Goal: Communication & Community: Answer question/provide support

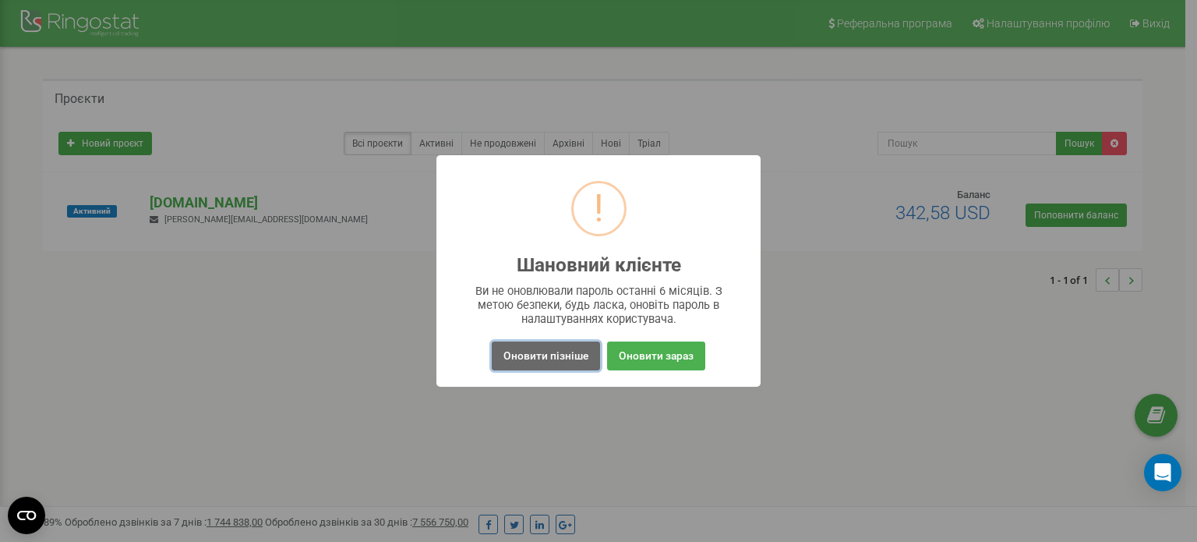
click at [556, 357] on button "Оновити пізніше" at bounding box center [546, 355] width 108 height 29
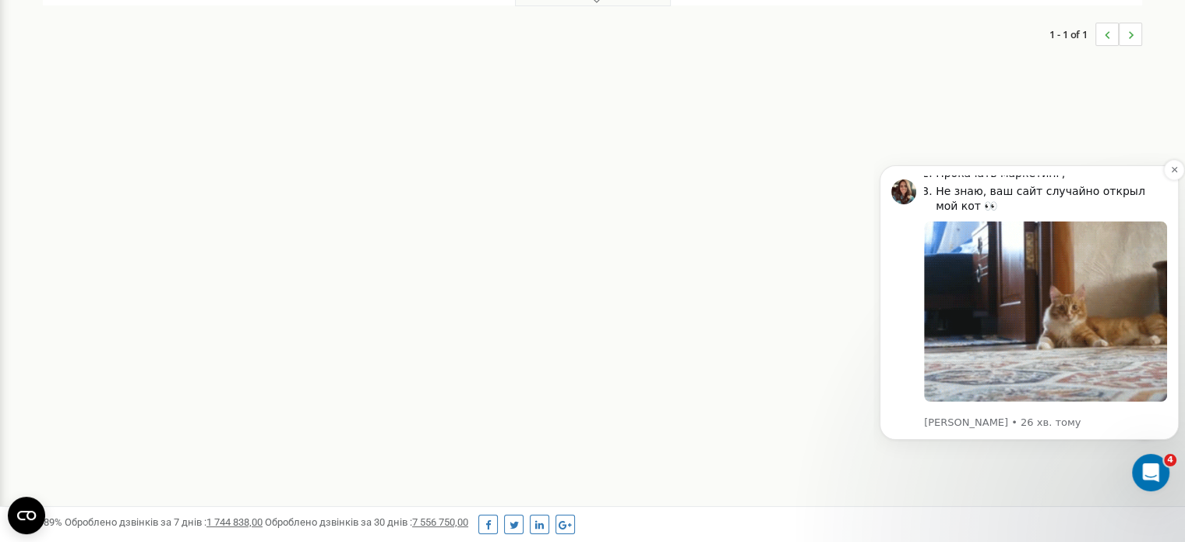
scroll to position [246, 0]
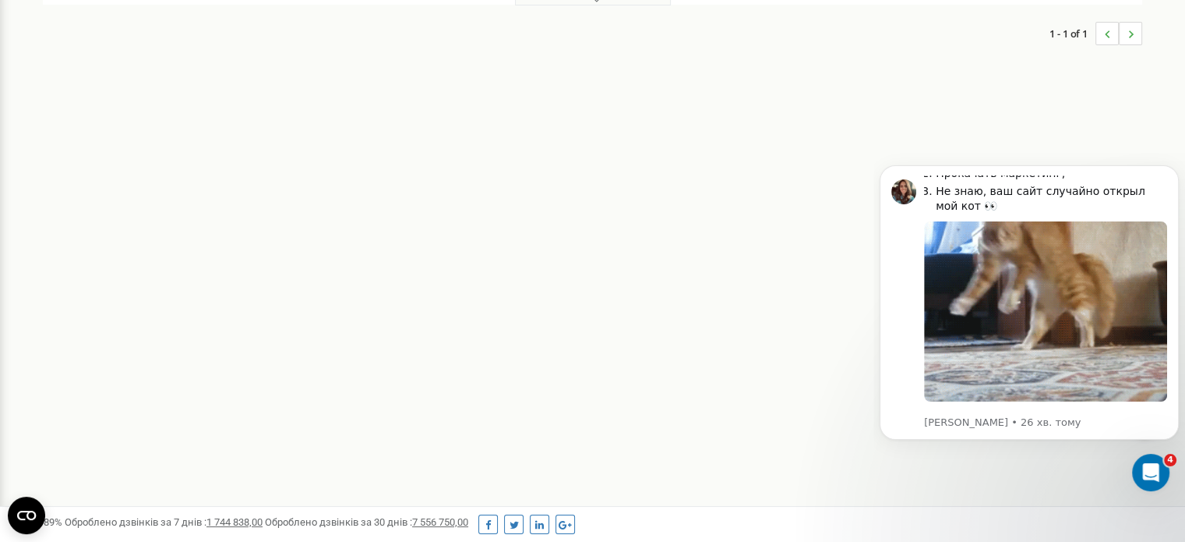
click at [1132, 39] on icon "..." at bounding box center [1130, 34] width 5 height 23
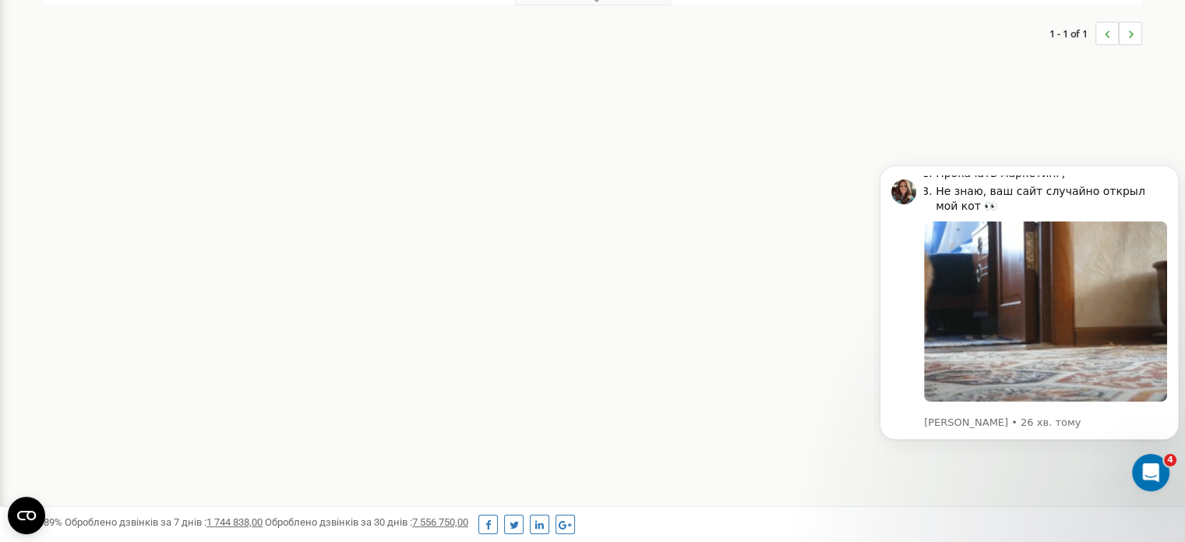
scroll to position [0, 0]
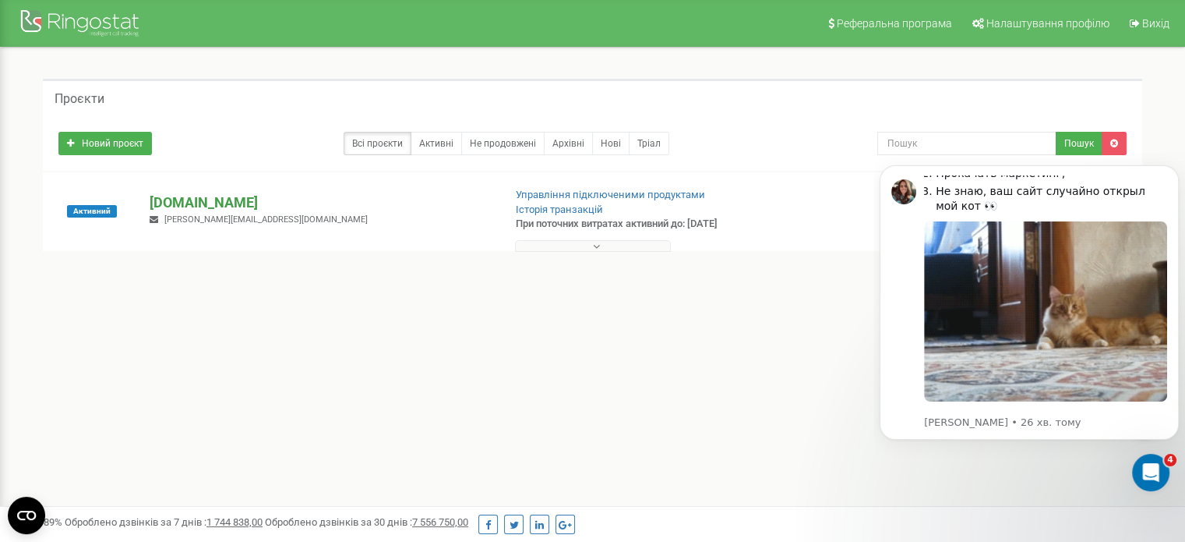
click at [199, 202] on p "[DOMAIN_NAME]" at bounding box center [320, 202] width 341 height 20
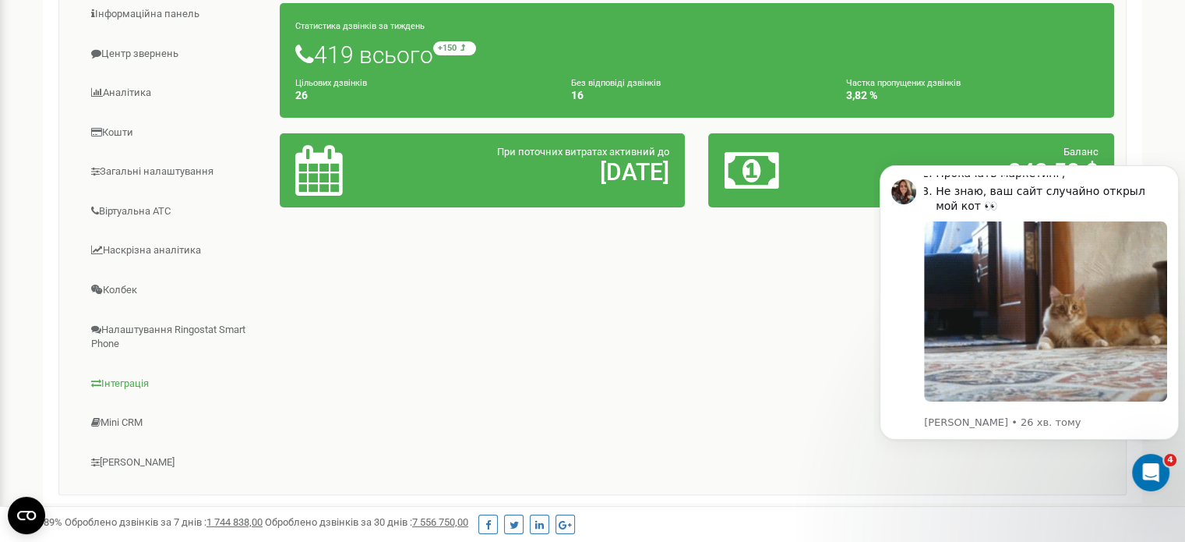
scroll to position [267, 0]
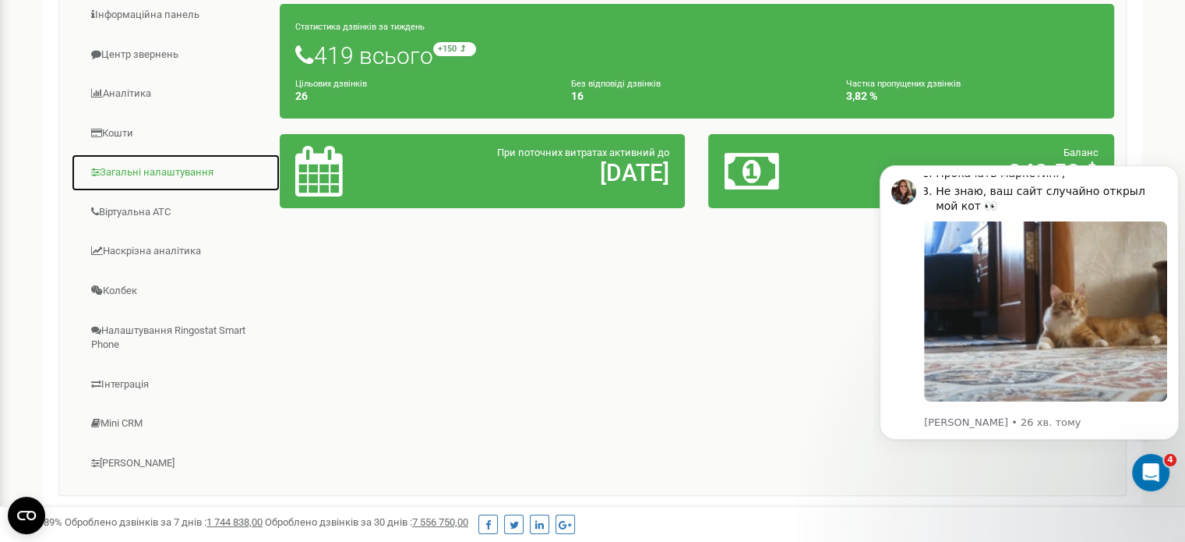
click at [131, 170] on link "Загальні налаштування" at bounding box center [176, 173] width 210 height 38
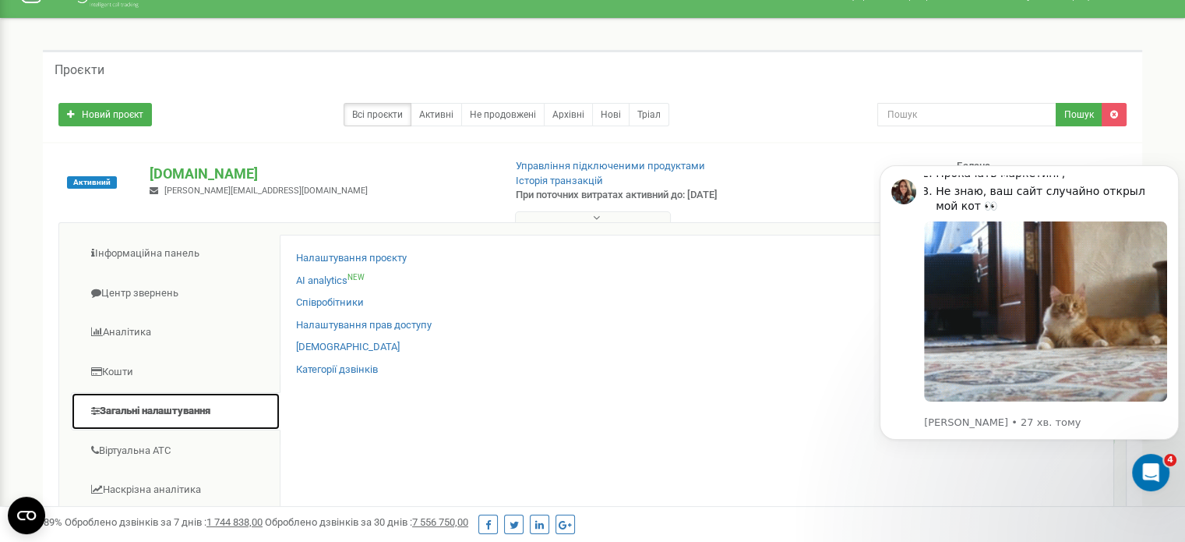
scroll to position [0, 0]
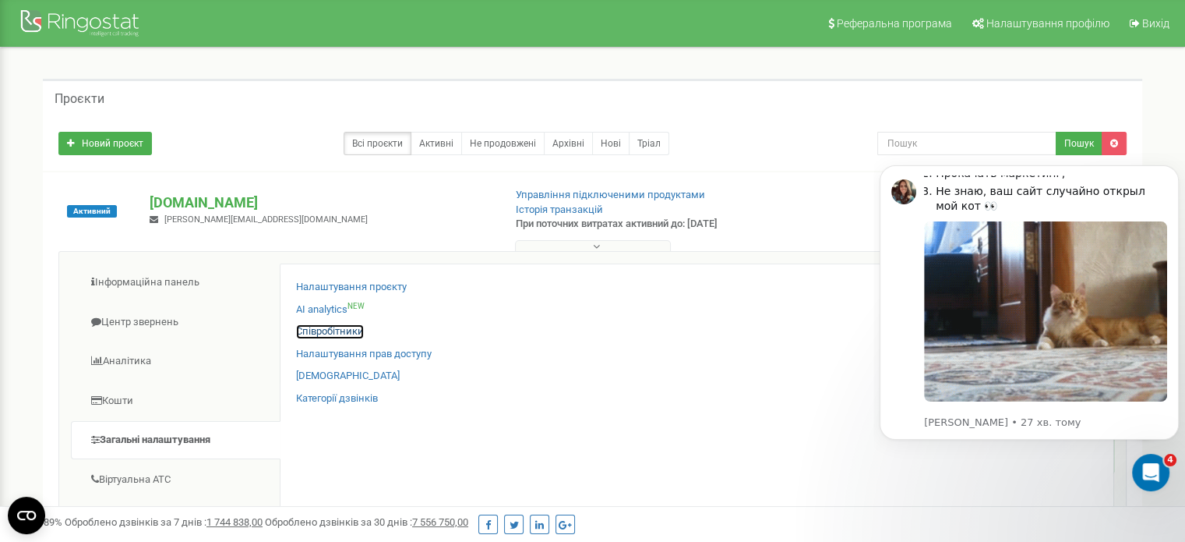
click at [350, 324] on link "Співробітники" at bounding box center [330, 331] width 68 height 15
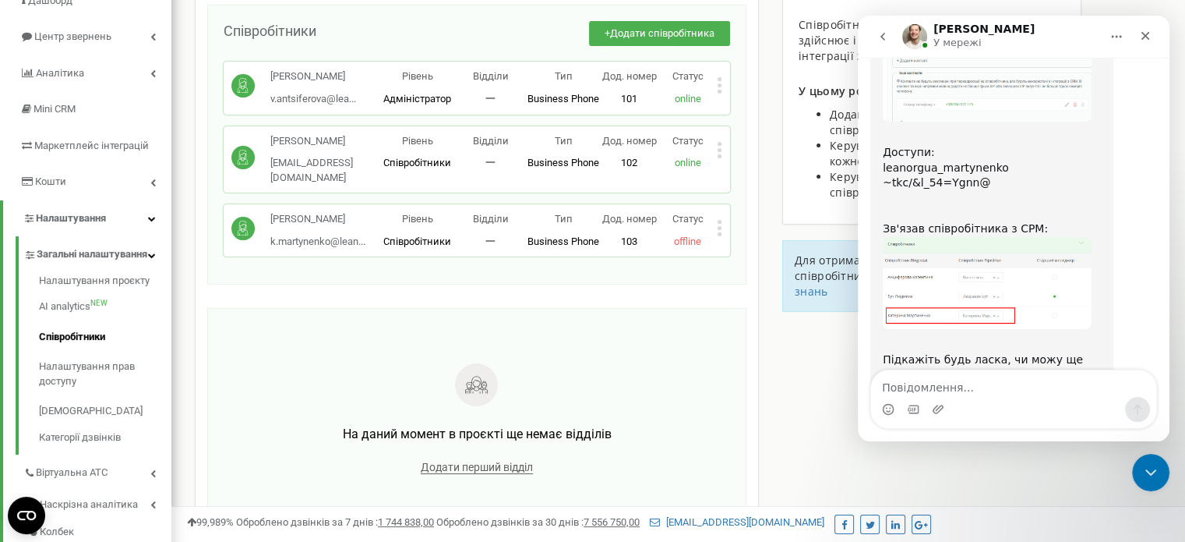
scroll to position [1448, 0]
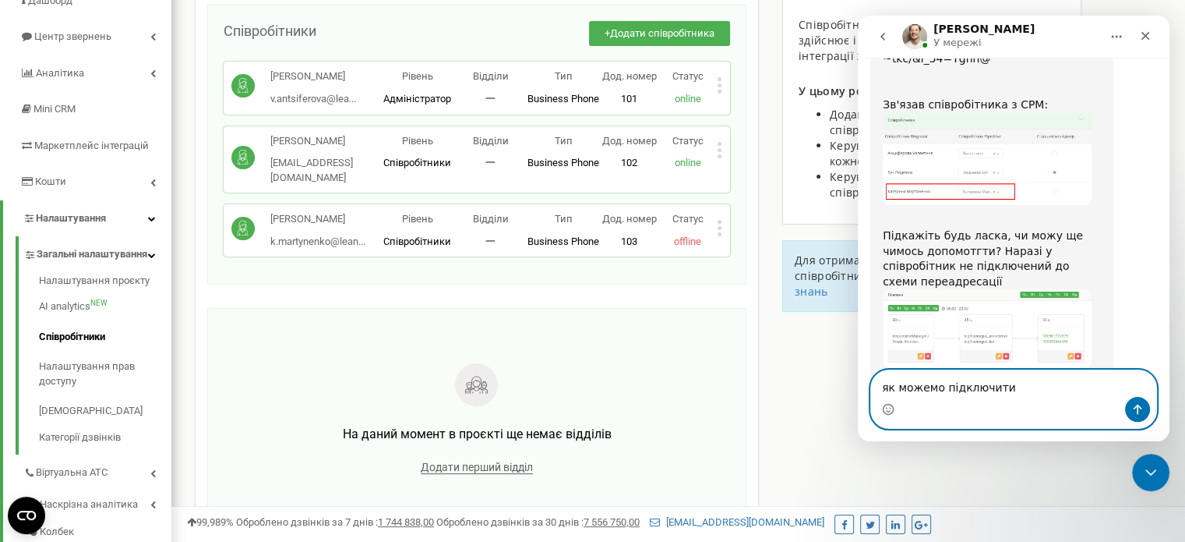
click at [1034, 381] on textarea "як можемо підключити" at bounding box center [1013, 383] width 285 height 26
type textarea "як можемо підключити на ПК Катерини?"
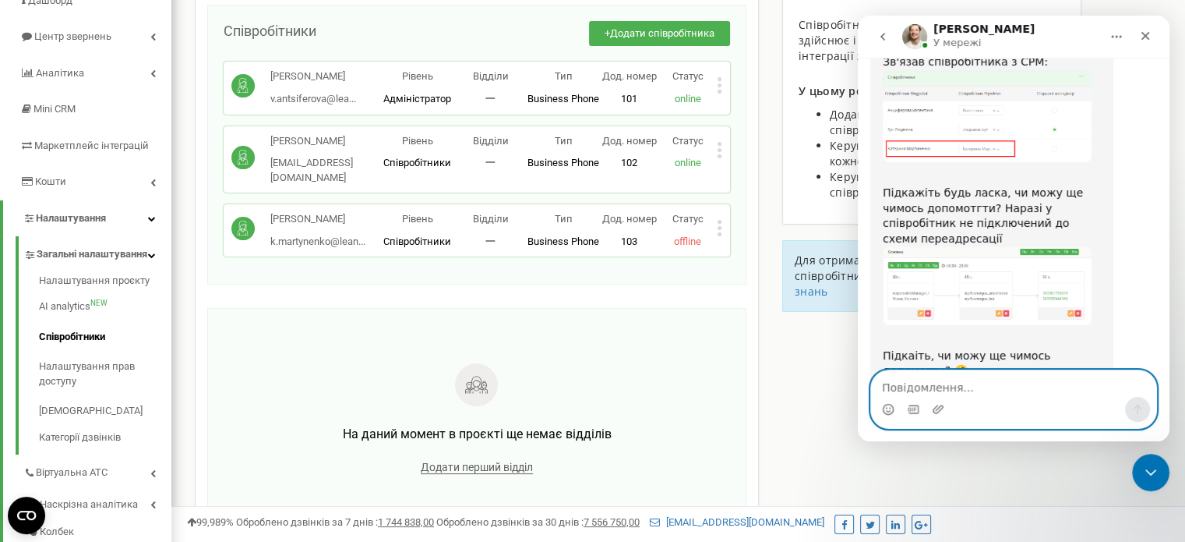
scroll to position [1494, 0]
click at [902, 382] on textarea "Повідомлення..." at bounding box center [1013, 383] width 285 height 26
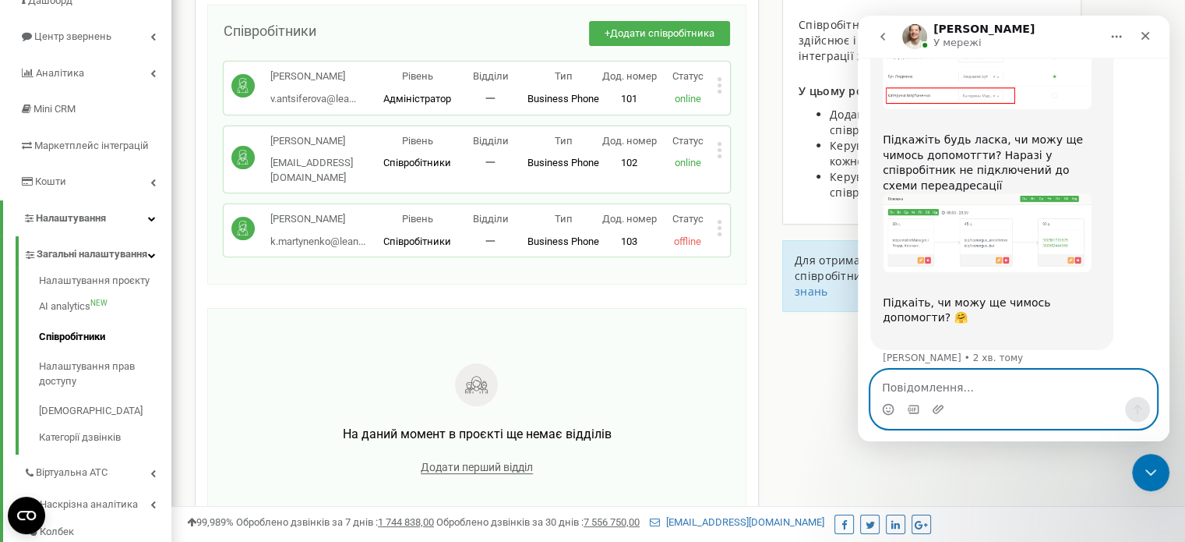
scroll to position [1555, 0]
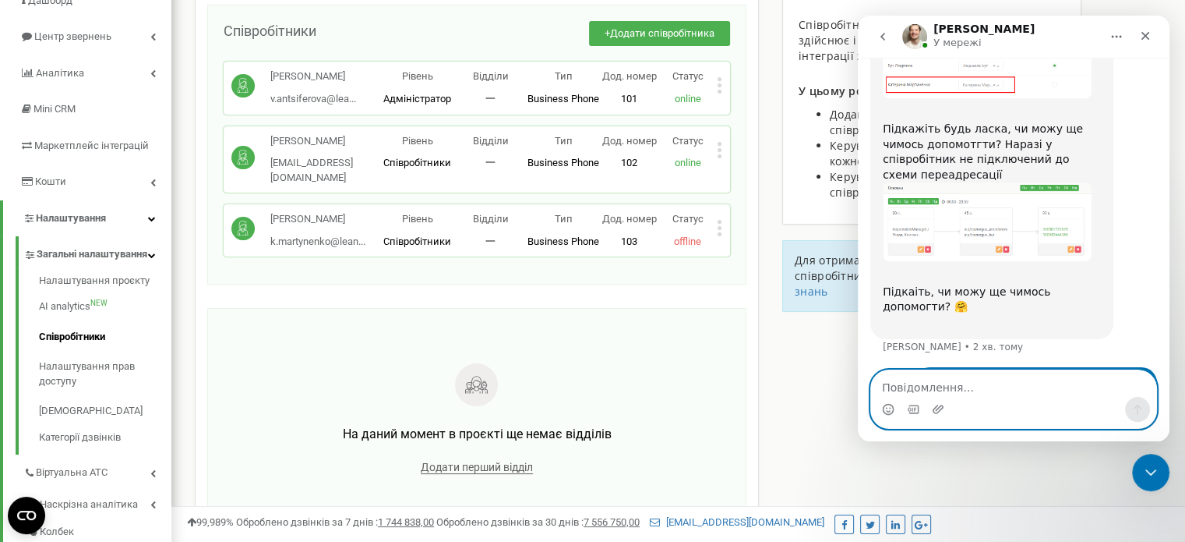
click at [891, 386] on textarea "Повідомлення..." at bounding box center [1013, 383] width 285 height 26
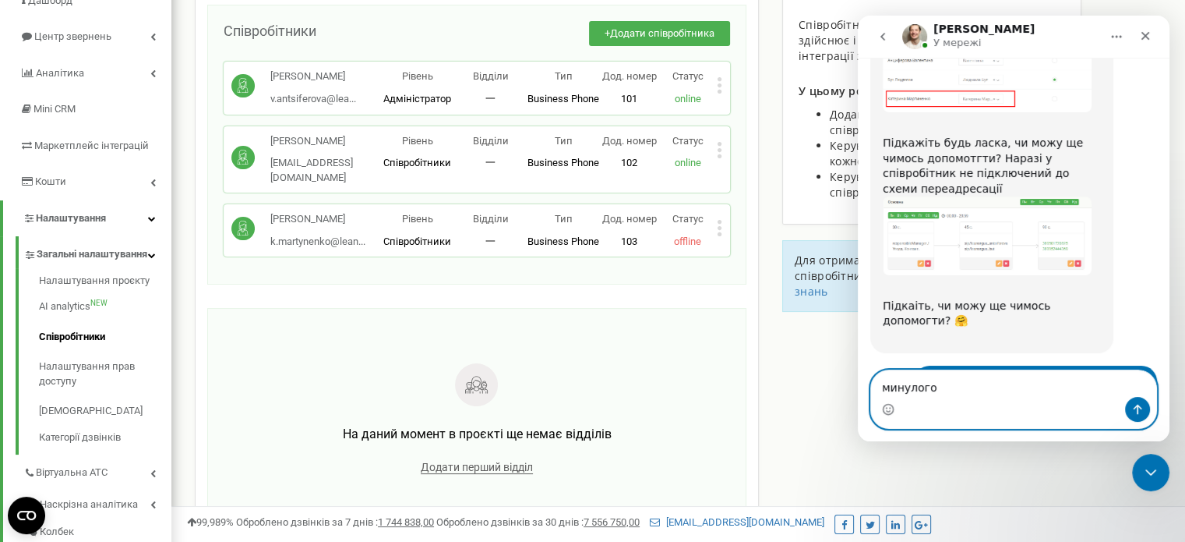
scroll to position [1541, 0]
type textarea "м"
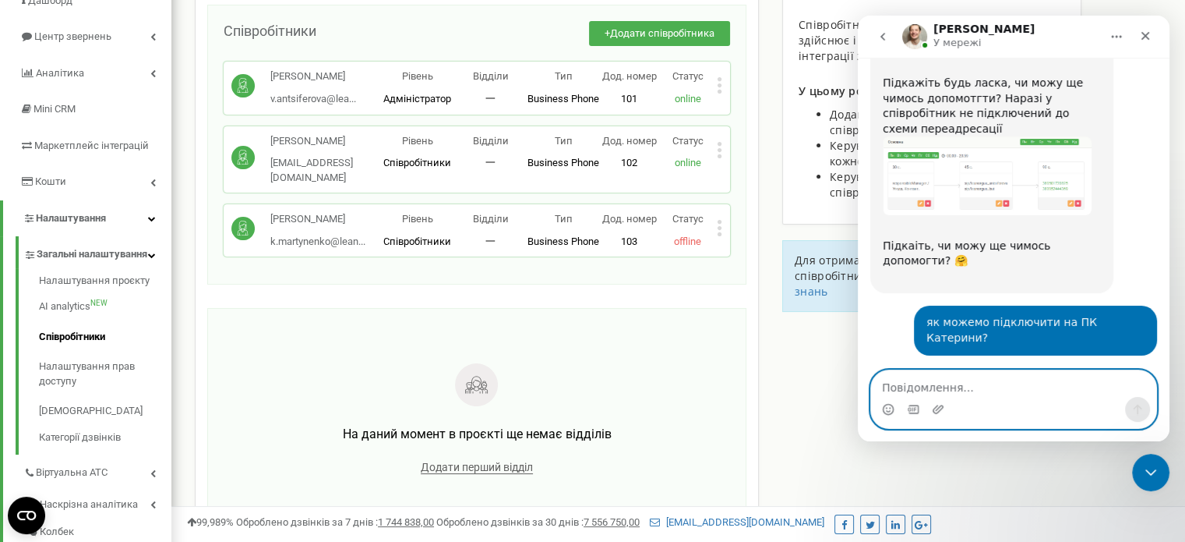
scroll to position [1622, 0]
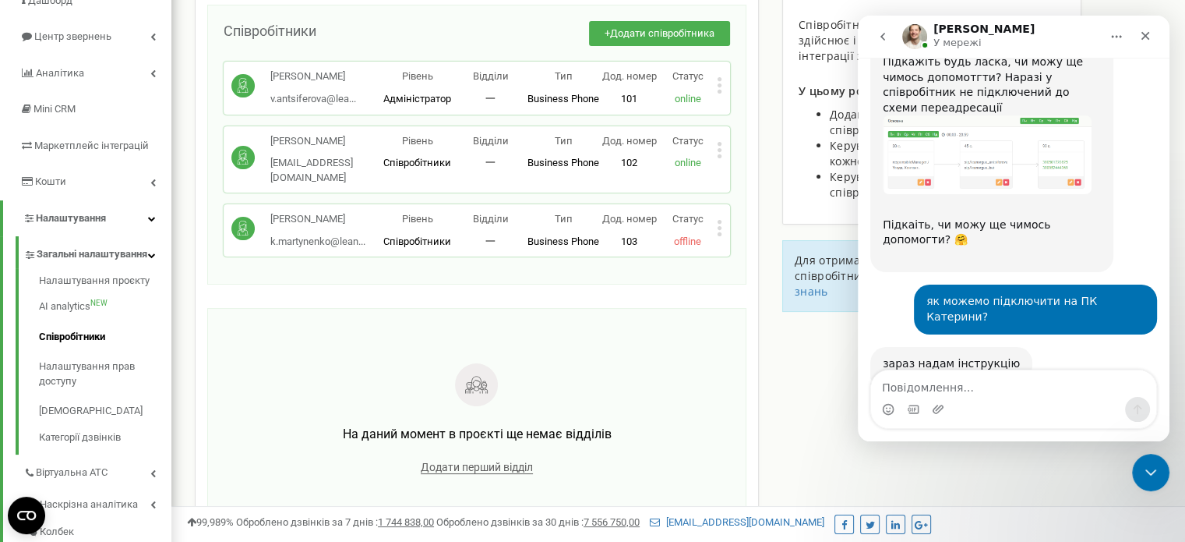
click at [986, 422] on link "Встановлення і налаштування програми Ringostat Smart Phone" at bounding box center [975, 436] width 185 height 28
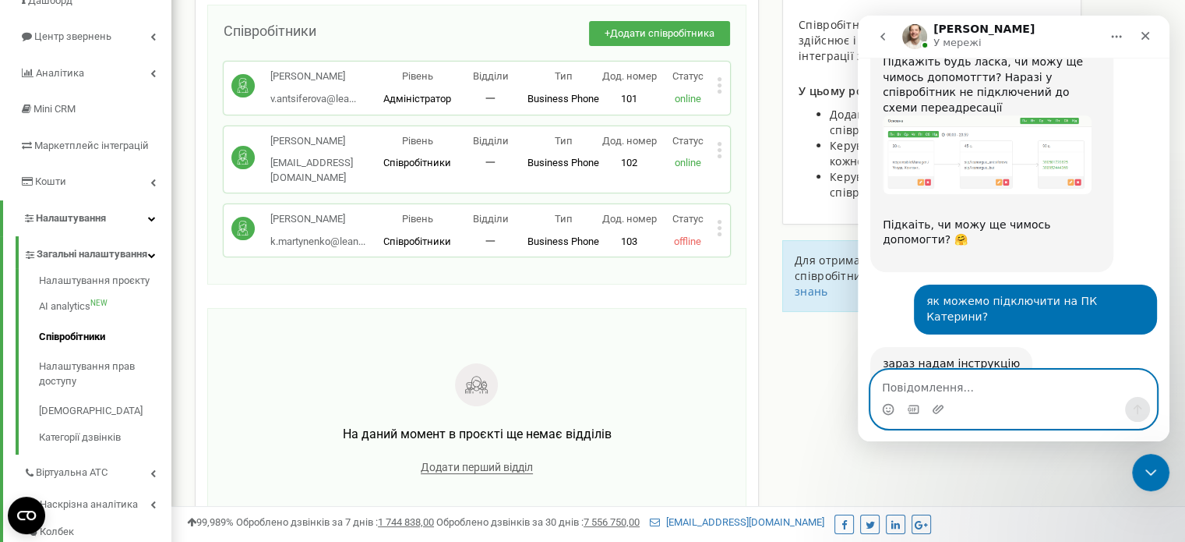
click at [946, 377] on textarea "Повідомлення..." at bounding box center [1013, 383] width 285 height 26
type textarea "дякую, зараз будем налаштовувати"
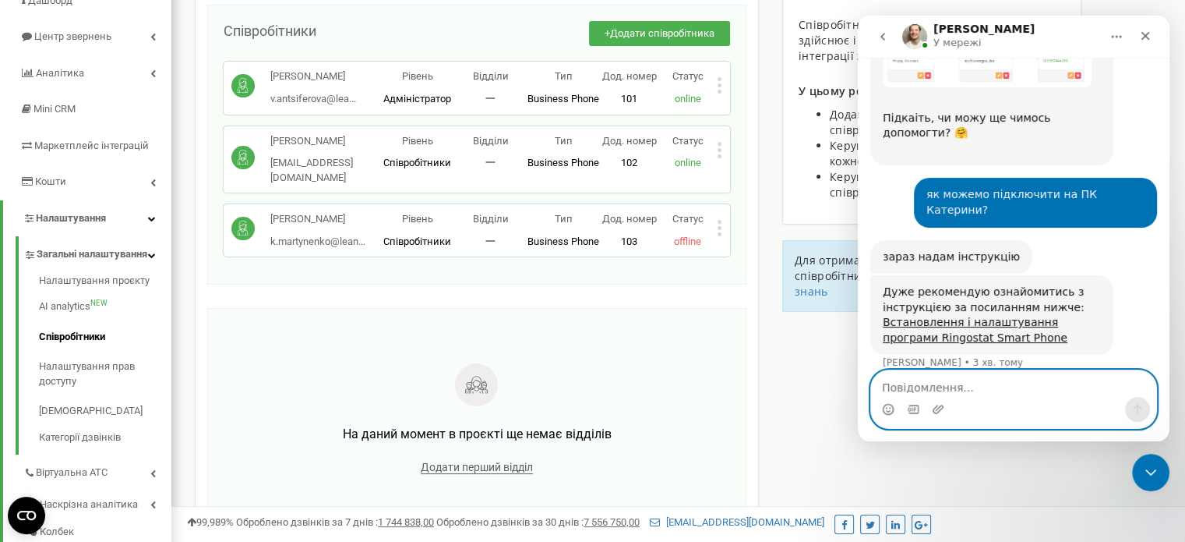
scroll to position [1730, 0]
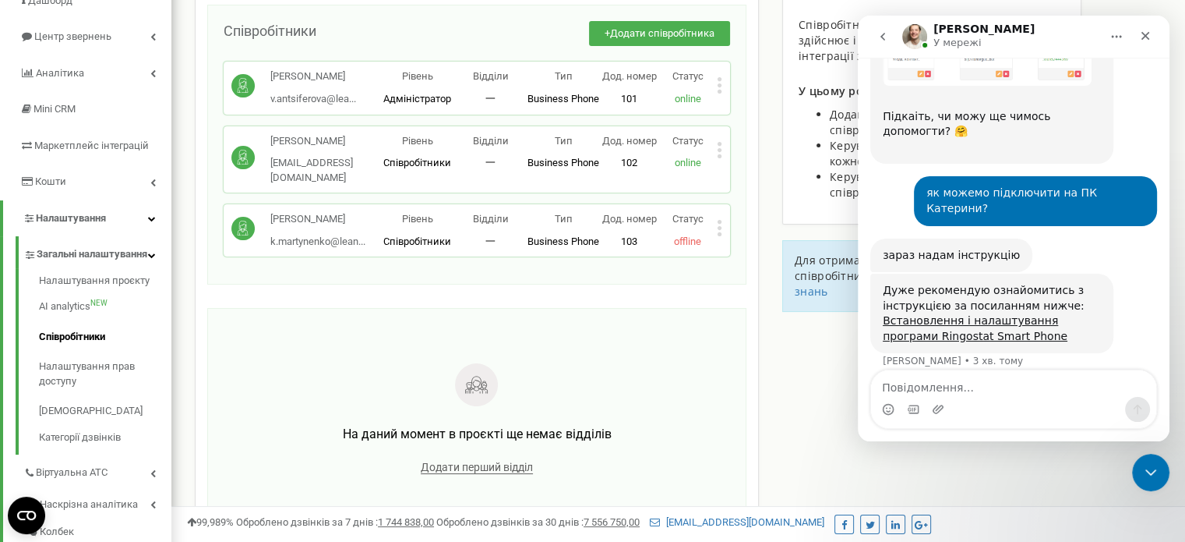
click at [623, 350] on div "На даний момент в проєкті ще немає відділів Додати перший відділ" at bounding box center [477, 420] width 506 height 192
click at [415, 239] on span "Співробітники" at bounding box center [417, 241] width 68 height 12
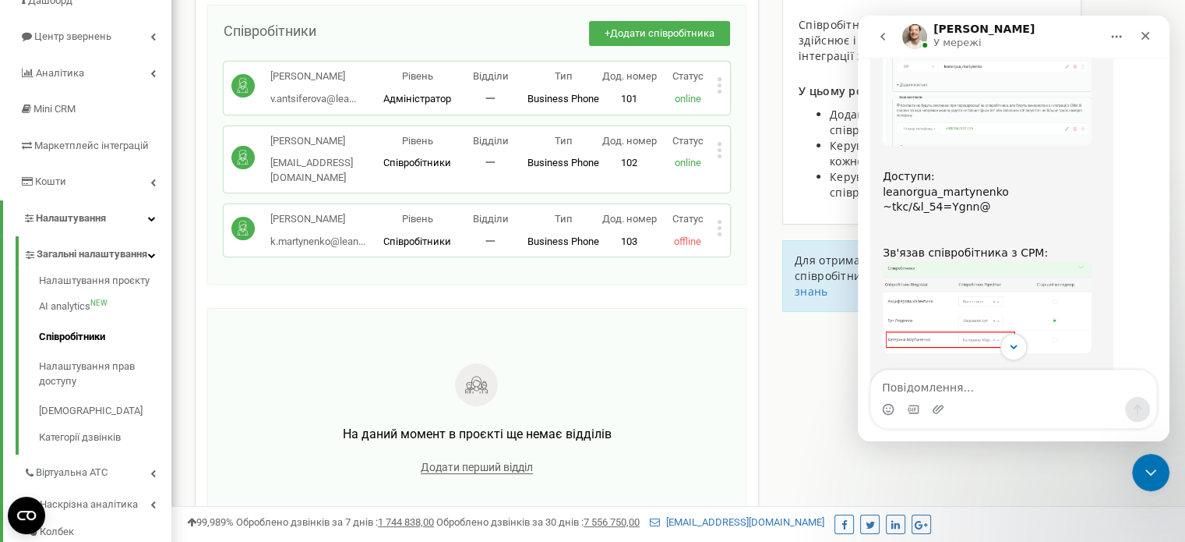
scroll to position [1297, 0]
click at [301, 219] on p "[PERSON_NAME]" at bounding box center [317, 219] width 95 height 15
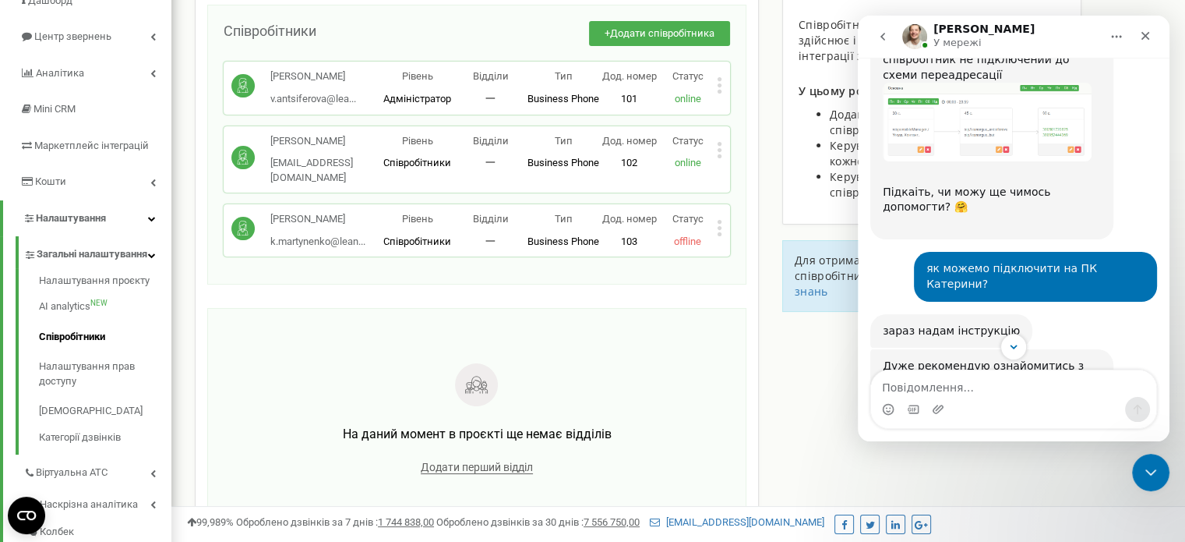
scroll to position [1730, 0]
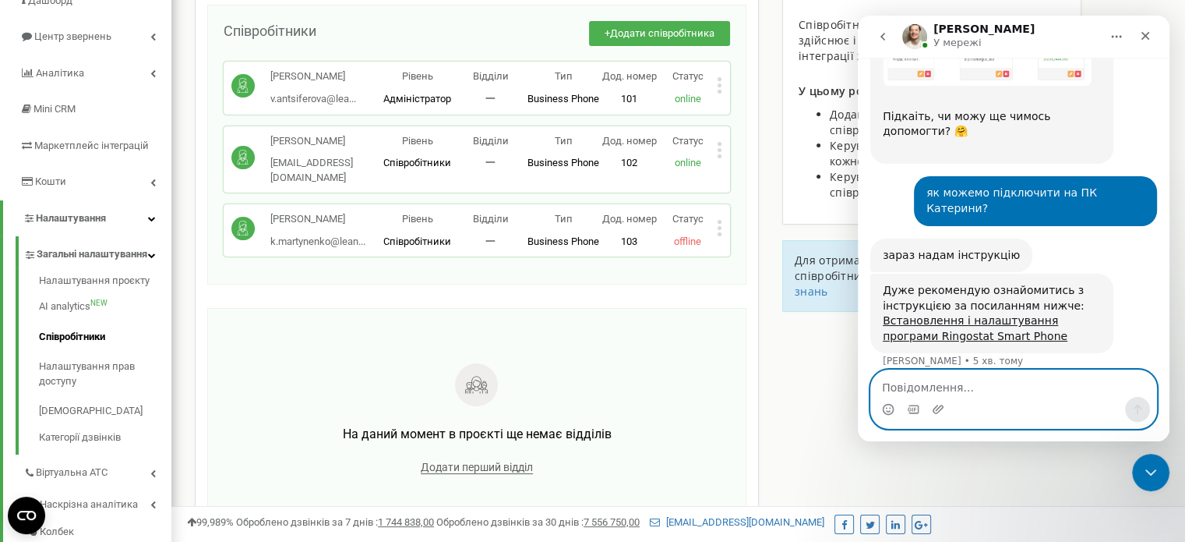
click at [917, 387] on textarea "Повідомлення..." at bounding box center [1013, 383] width 285 height 26
click at [956, 385] on textarea "Повідомлення..." at bounding box center [1013, 383] width 285 height 26
paste textarea "н"
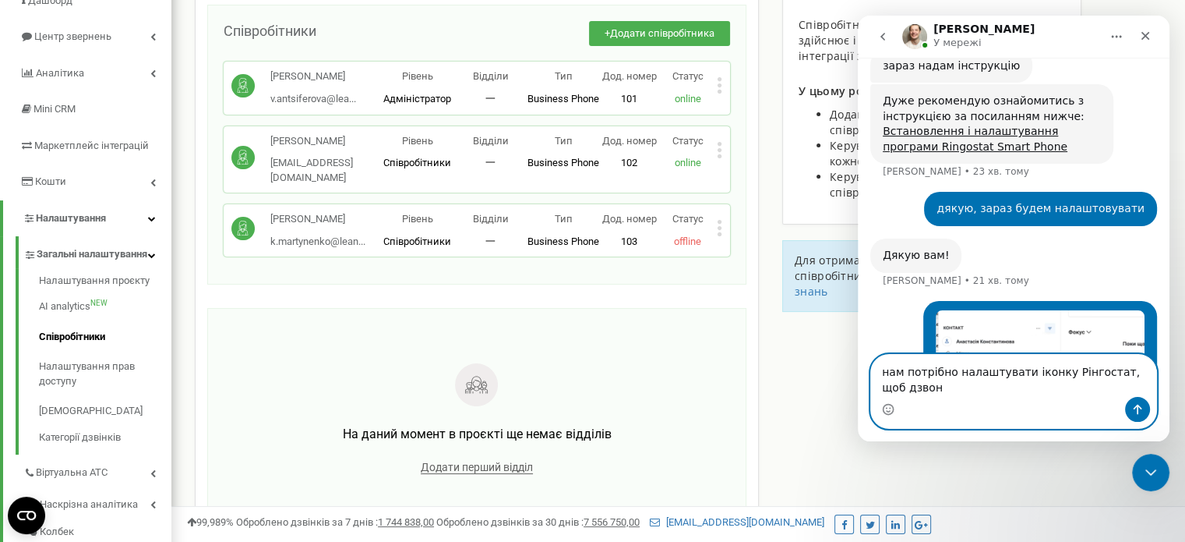
scroll to position [1935, 0]
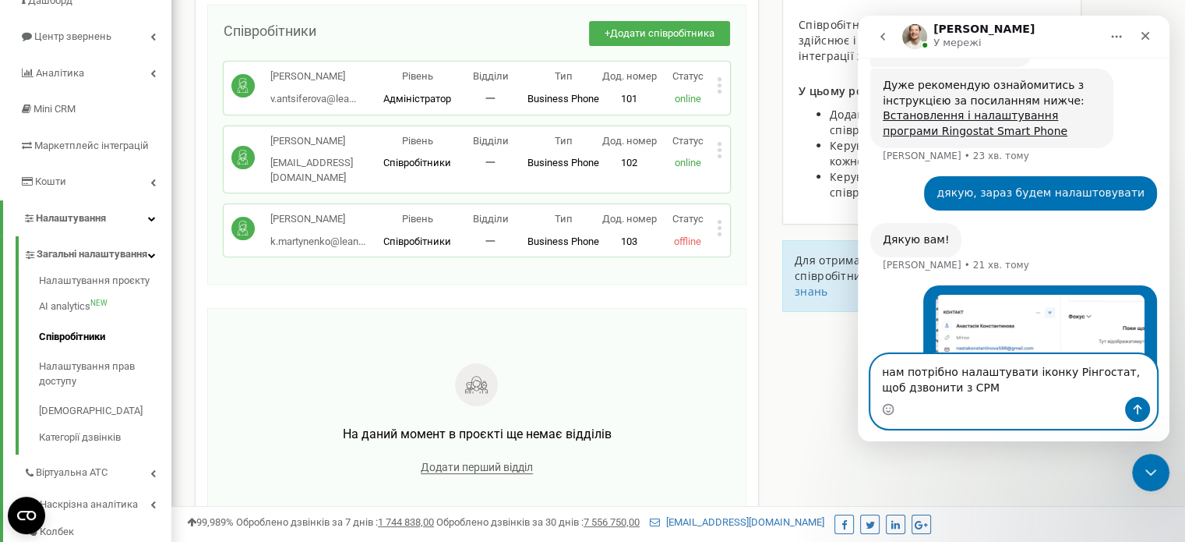
type textarea "нам потрібно налаштувати іконку Рінгостат, щоб дзвонити з СРМ."
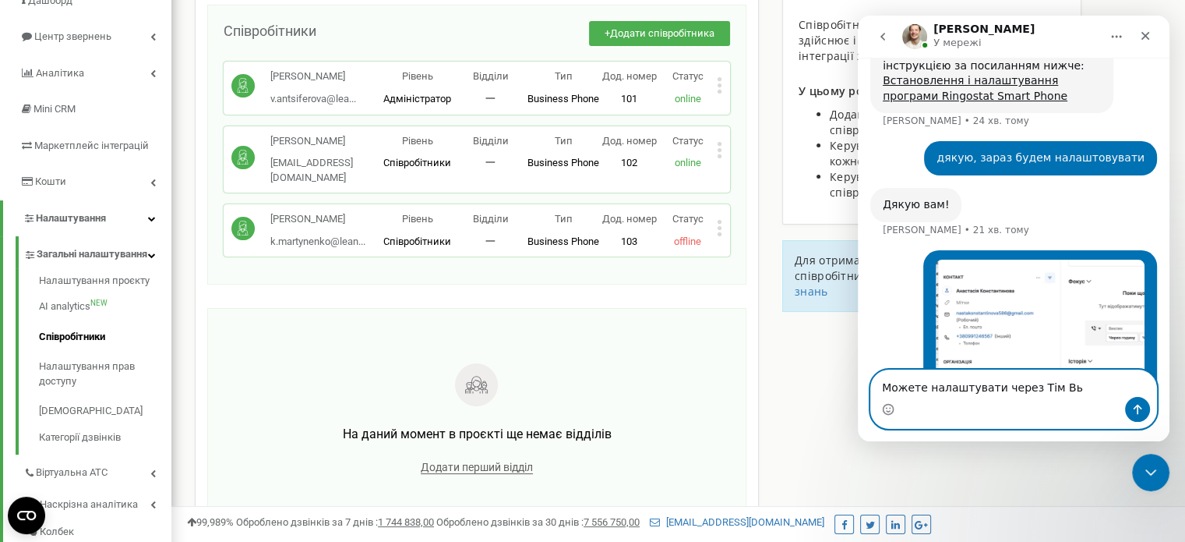
scroll to position [2030, 0]
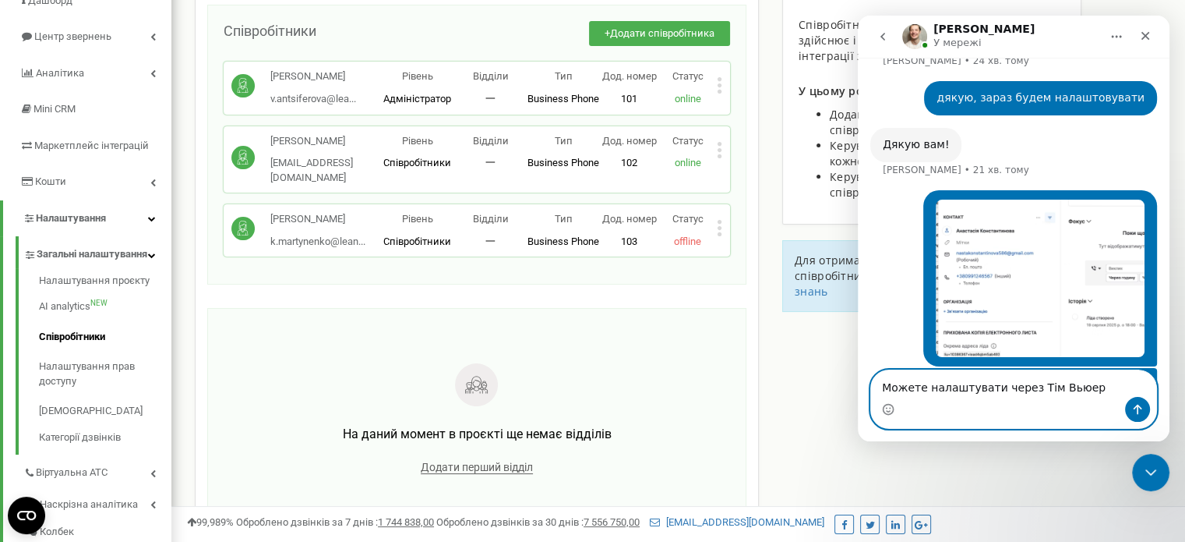
type textarea "Можете налаштувати через Тім [PERSON_NAME]?"
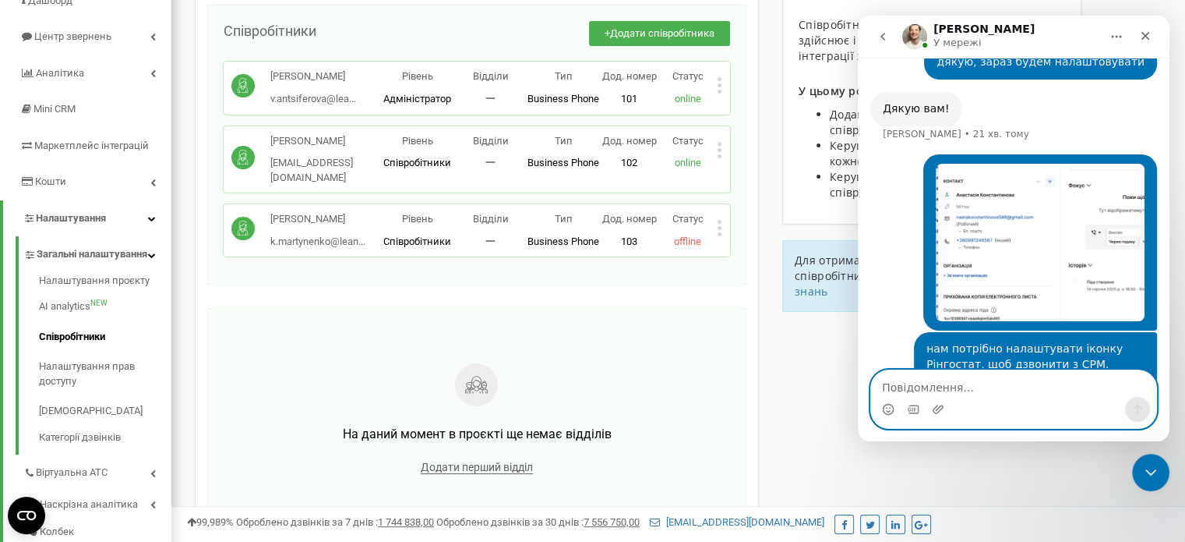
scroll to position [2006, 0]
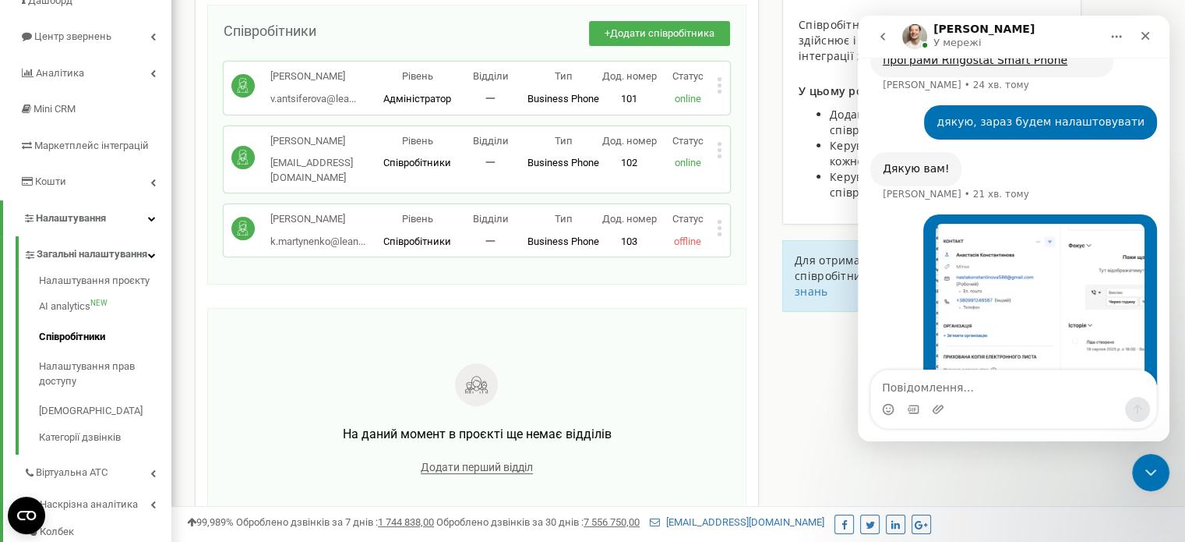
click at [874, 266] on div "Валентина • Щойно" at bounding box center [1013, 303] width 287 height 178
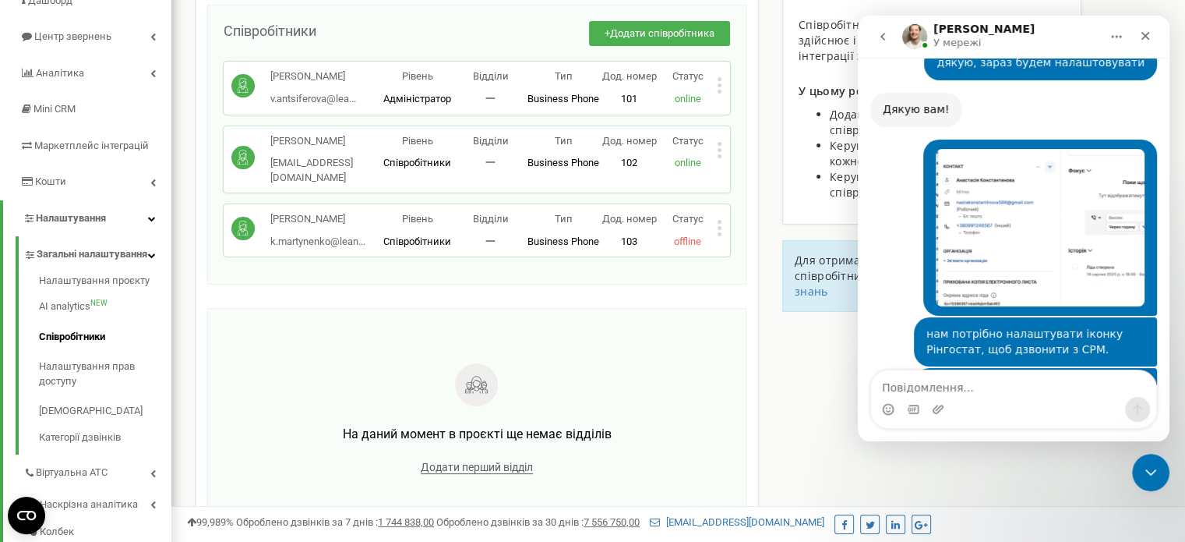
scroll to position [2118, 0]
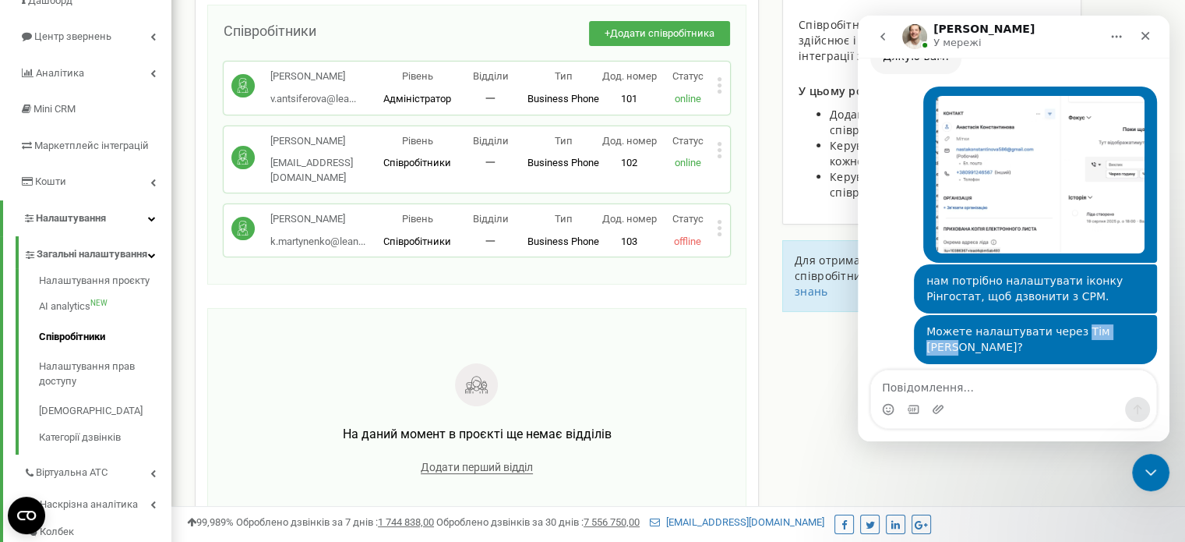
drag, startPoint x: 1082, startPoint y: 207, endPoint x: 1131, endPoint y: 210, distance: 50.0
click at [1131, 324] on div "Можете налаштувати через Тім [PERSON_NAME]?" at bounding box center [1035, 339] width 218 height 30
copy div "Тім Вьюер"
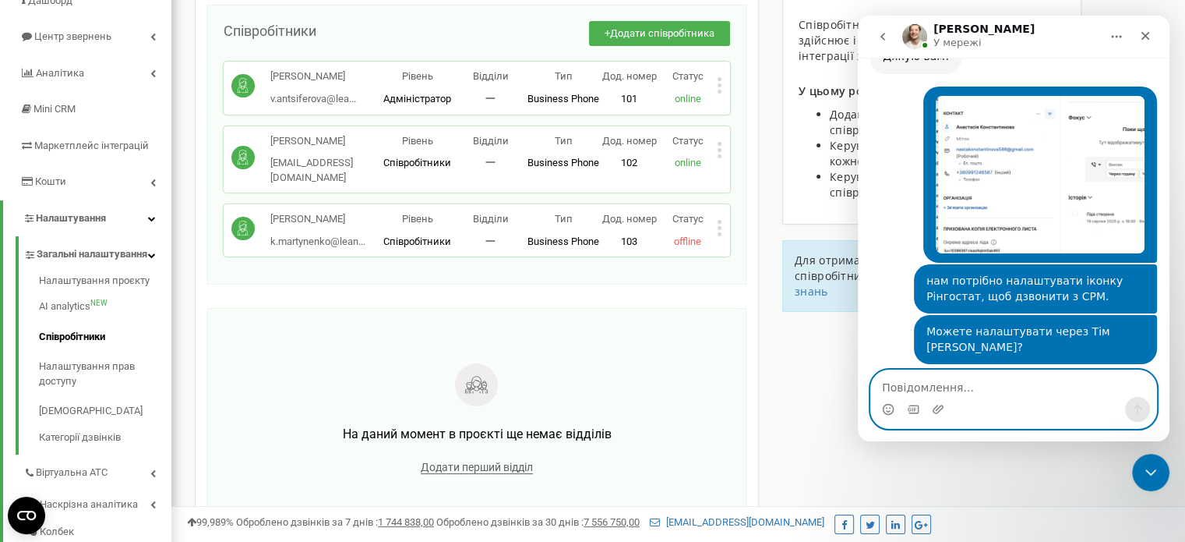
click at [1029, 381] on textarea "Повідомлення..." at bounding box center [1013, 383] width 285 height 26
type textarea "хвилину"
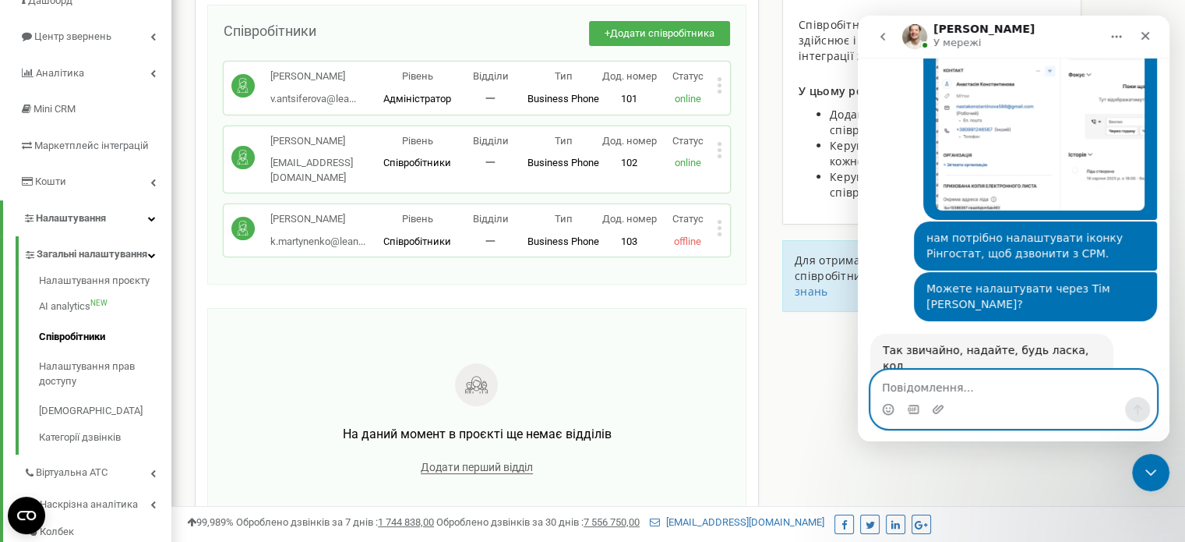
scroll to position [2165, 0]
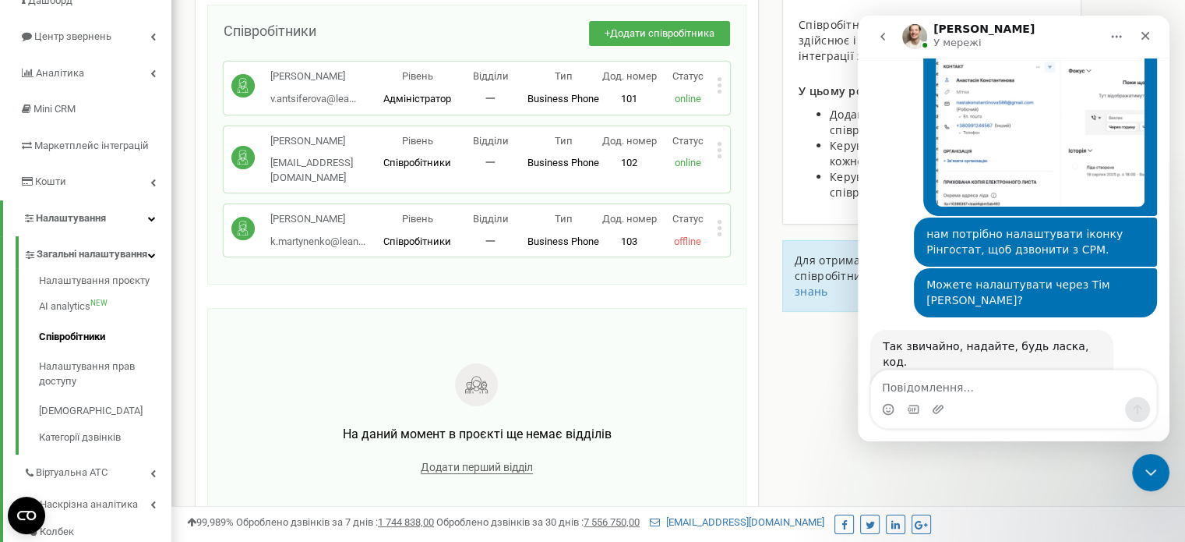
click at [1017, 406] on link "інструкцію" at bounding box center [1032, 412] width 62 height 12
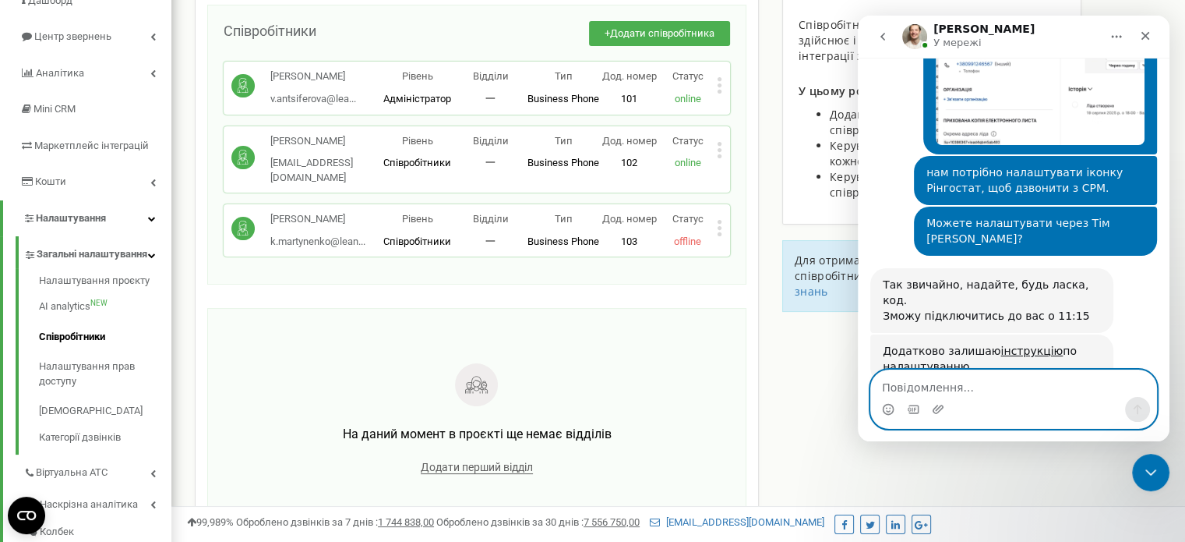
click at [970, 393] on textarea "Повідомлення..." at bounding box center [1013, 383] width 285 height 26
paste textarea "1 888 018 639 ID"
type textarea "1 888 018 639 ID"
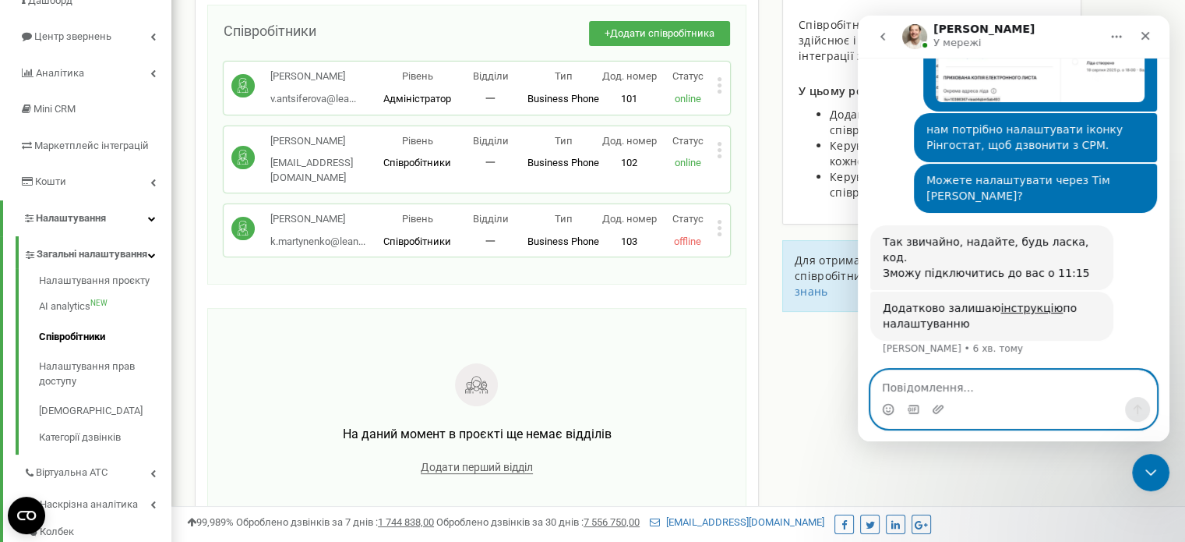
scroll to position [2273, 0]
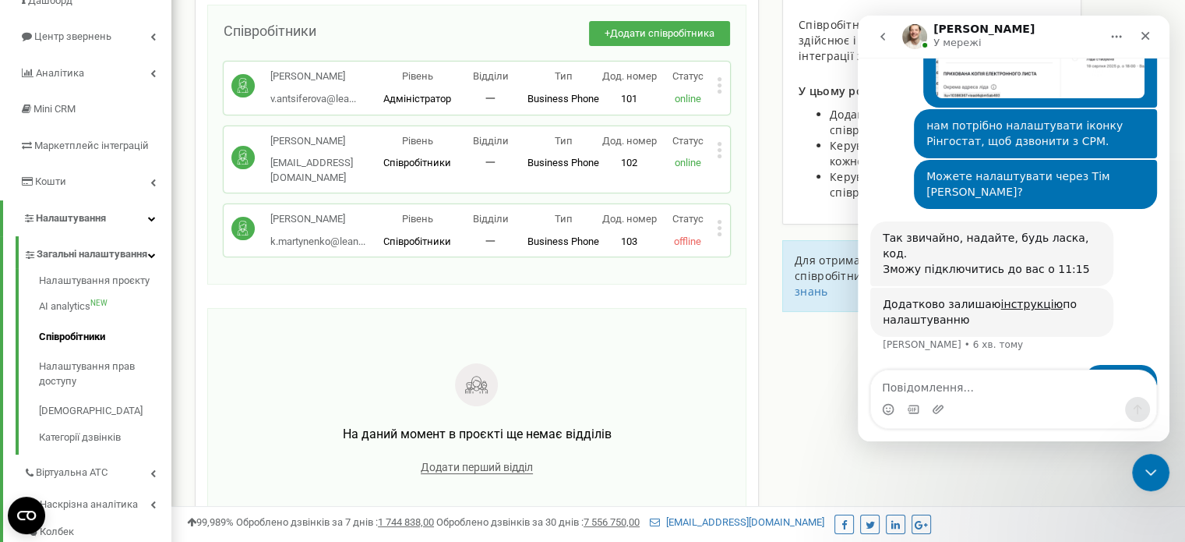
click at [785, 383] on div "Співробітники проєкту lean.org.ua Співробітники + Додати співробітника Анциферо…" at bounding box center [678, 298] width 990 height 720
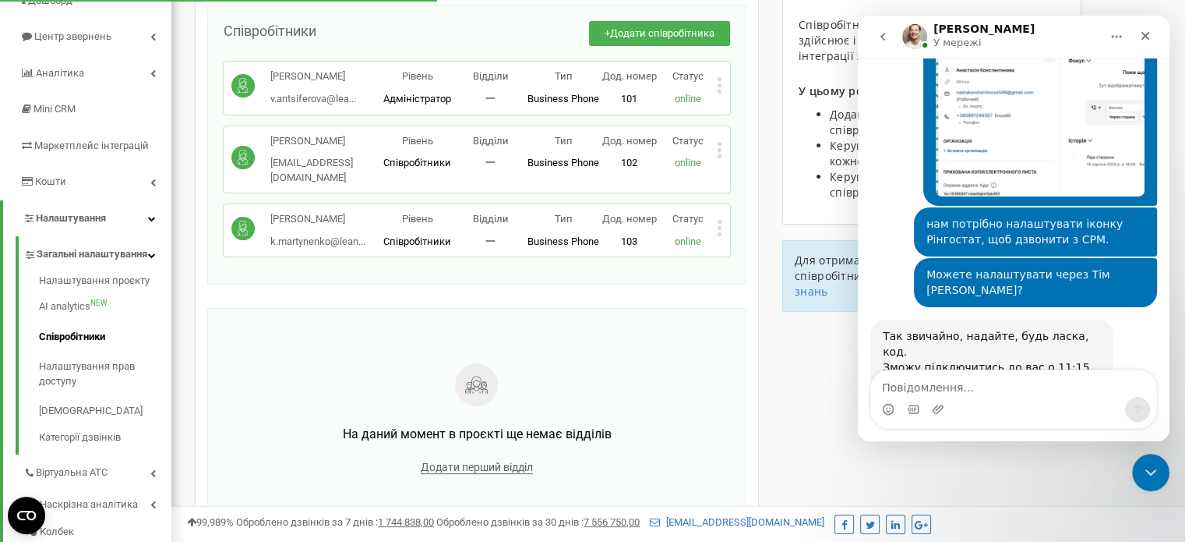
scroll to position [2242, 0]
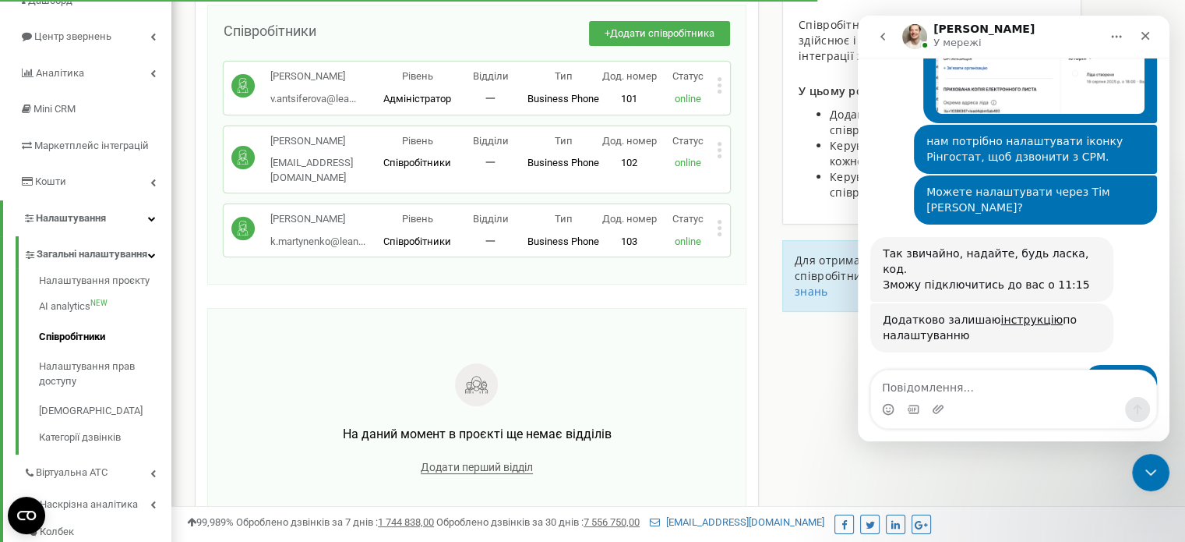
click at [923, 473] on div "1 888 018 639 ID [PERSON_NAME]" at bounding box center [1013, 499] width 287 height 53
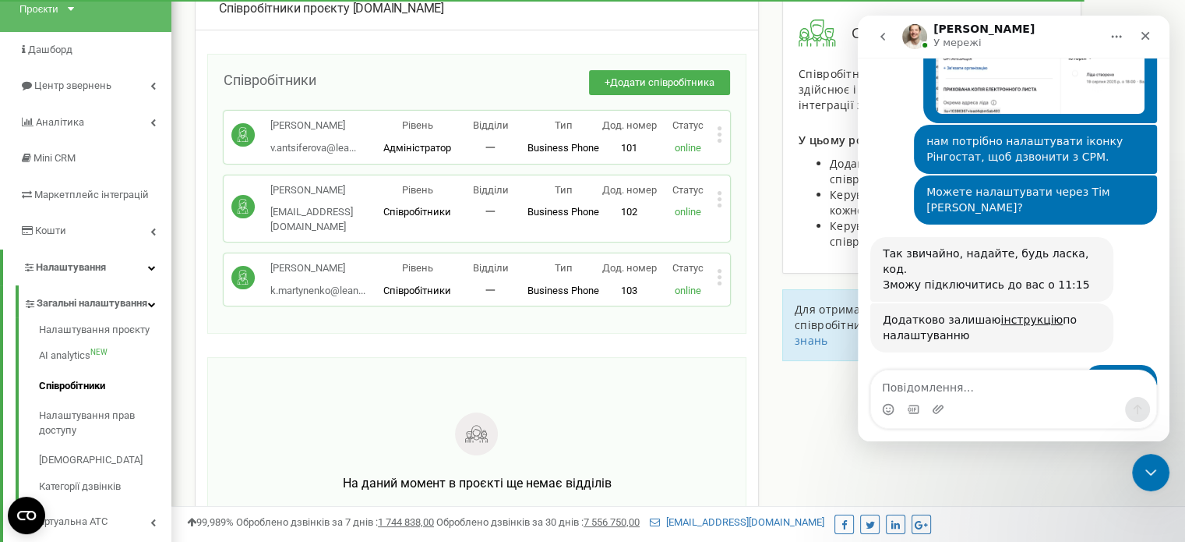
scroll to position [97, 0]
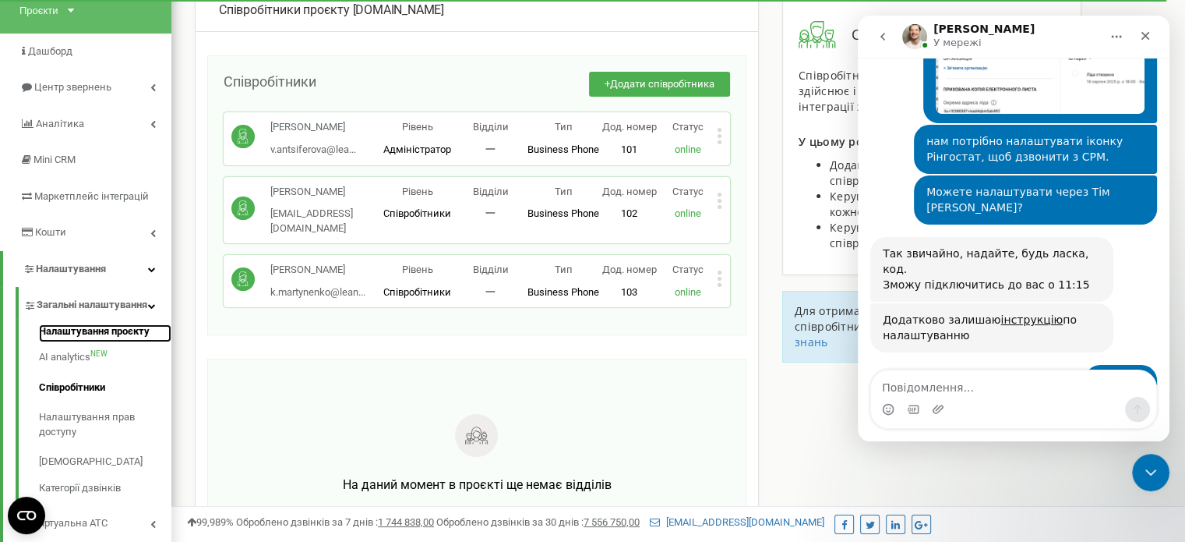
click at [72, 343] on link "Налаштування проєкту" at bounding box center [105, 333] width 132 height 19
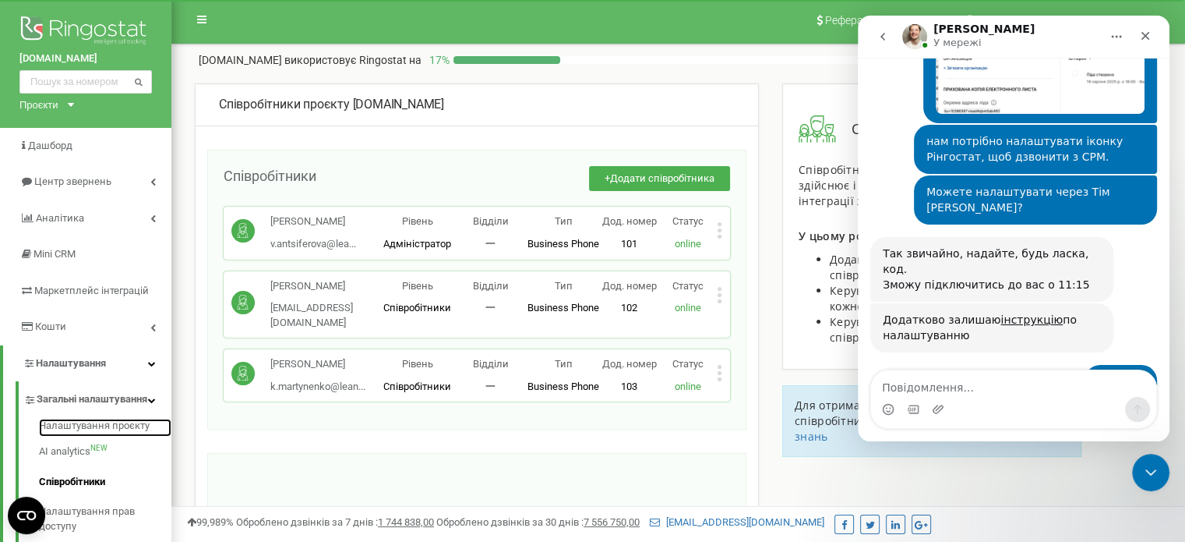
scroll to position [3, 0]
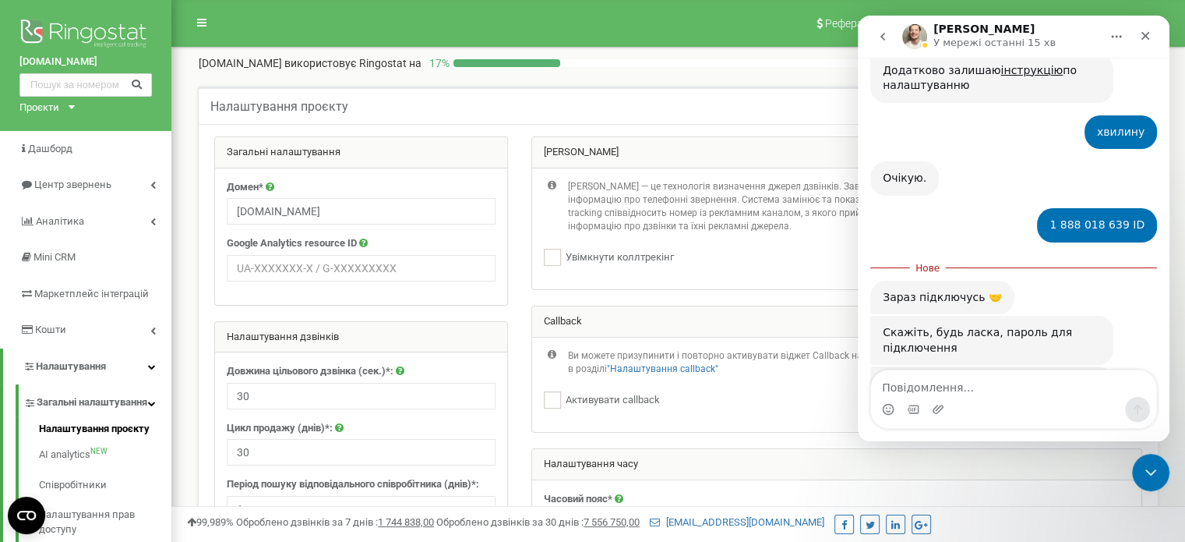
scroll to position [2508, 0]
click at [952, 406] on img "Vladyslav каже…" at bounding box center [987, 460] width 209 height 108
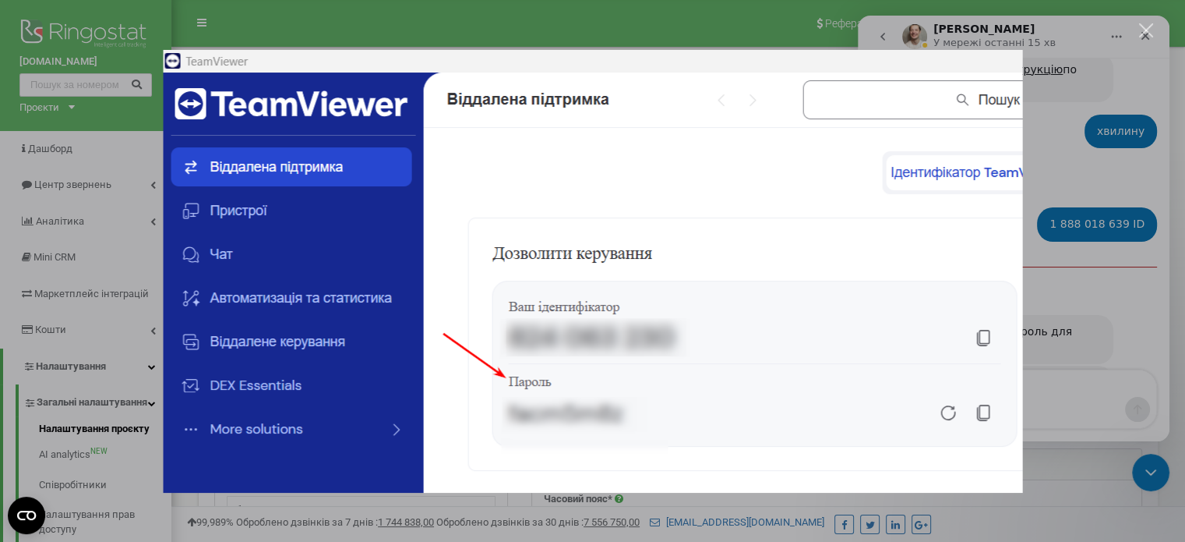
click at [1052, 321] on div "Месенджер Intercom" at bounding box center [592, 271] width 1185 height 542
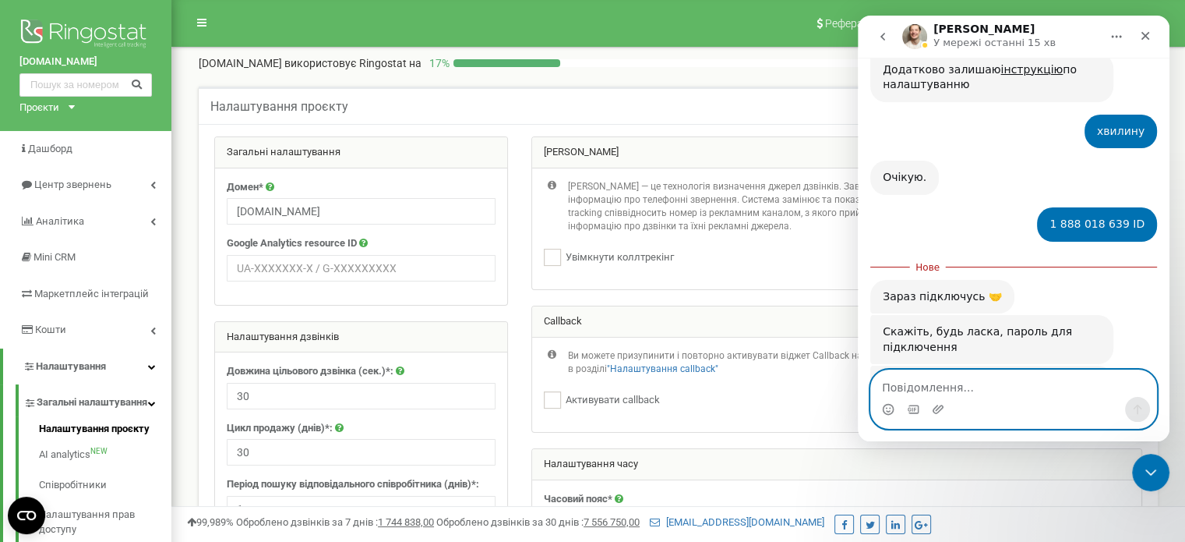
click at [990, 379] on textarea "Повідомлення..." at bounding box center [1013, 383] width 285 height 26
paste textarea "[PERSON_NAME] пароль дай до підключення? rcgxyc3v"
type textarea "[PERSON_NAME] пароль дай до підключення? rcgxyc3v"
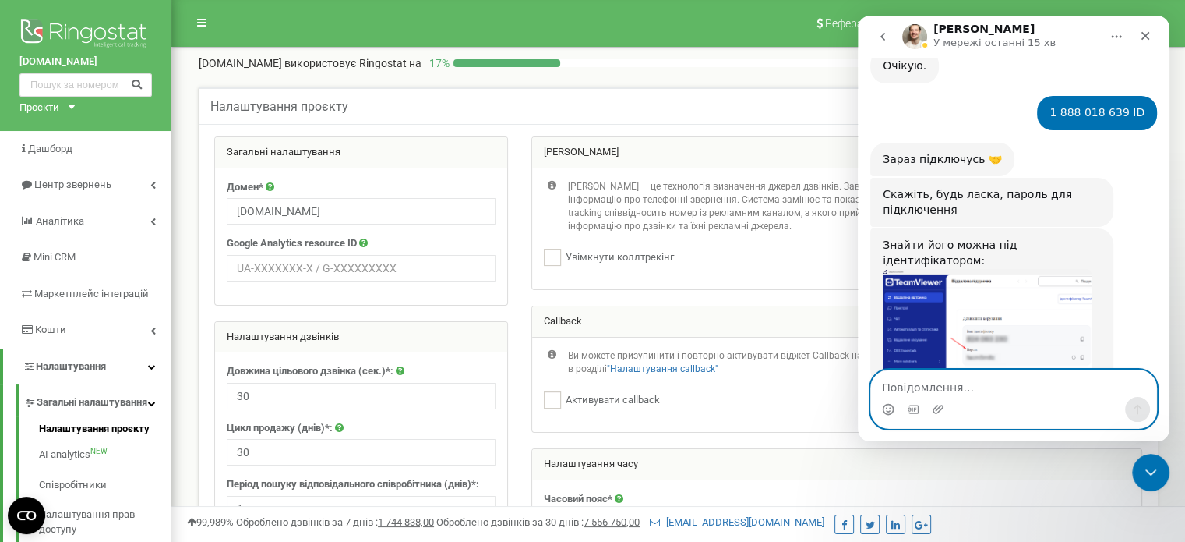
scroll to position [2559, 0]
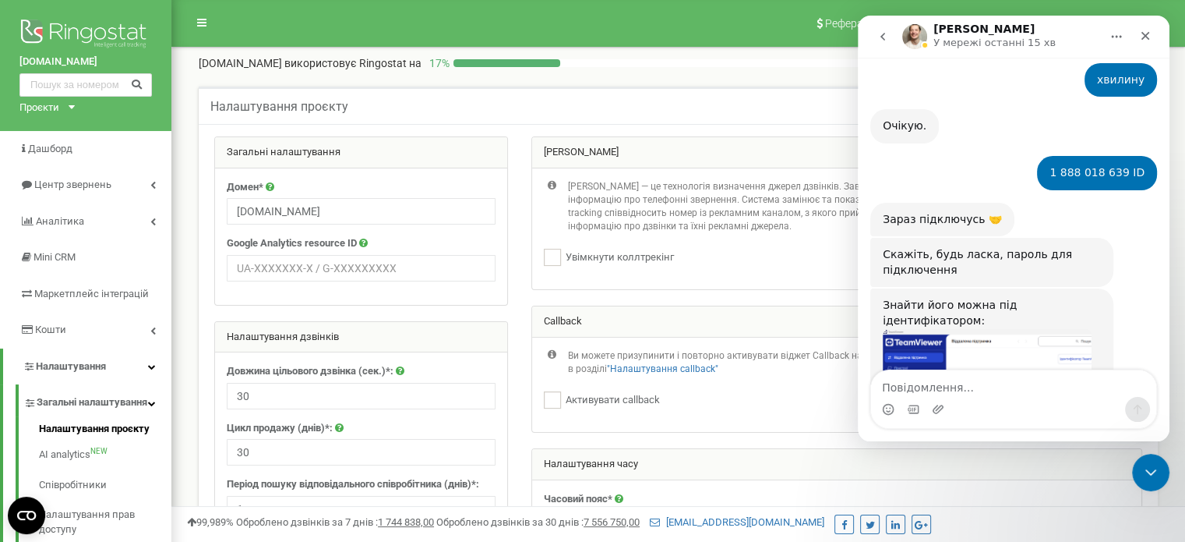
click at [930, 474] on div "[PERSON_NAME] пароль дай до підключення? rcgxyc3v [PERSON_NAME]" at bounding box center [1013, 515] width 287 height 83
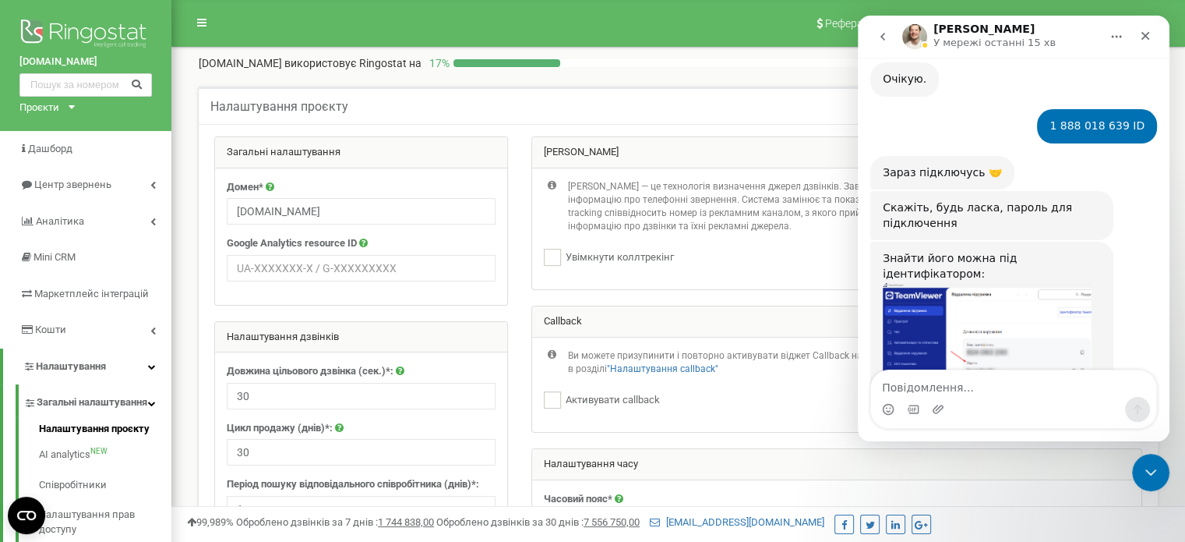
scroll to position [2665, 0]
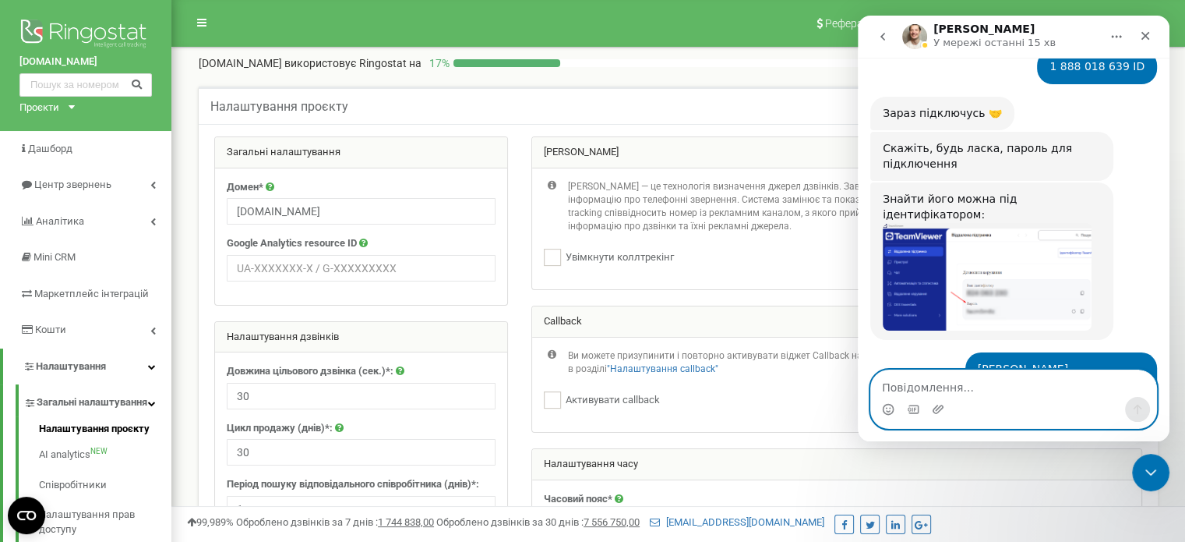
click at [923, 392] on textarea "Повідомлення..." at bounding box center [1013, 383] width 285 height 26
paste textarea "982bh4ge"
type textarea "982bh4ge"
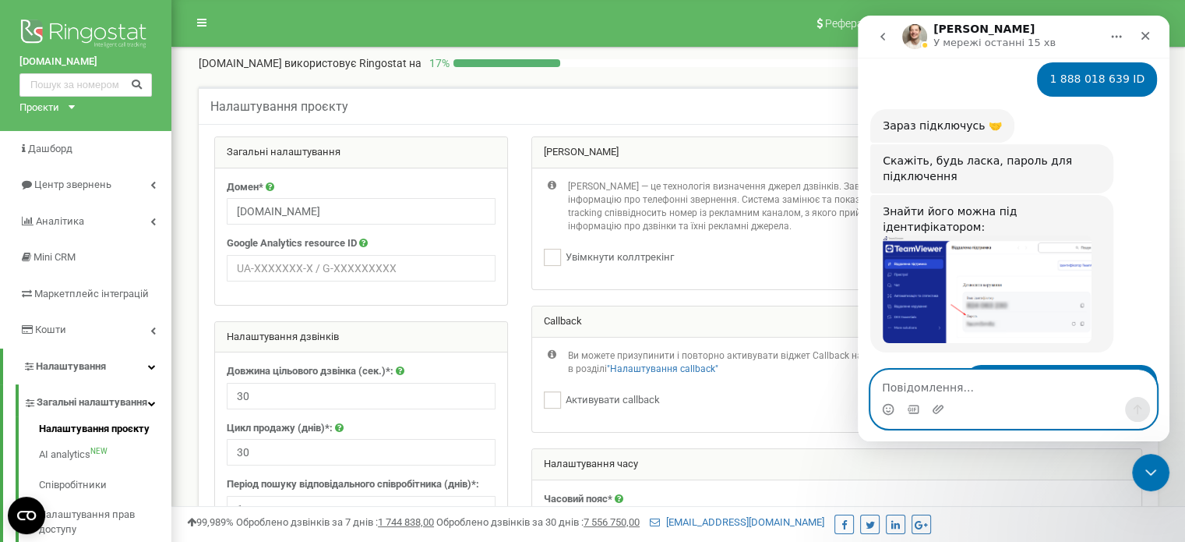
scroll to position [2712, 0]
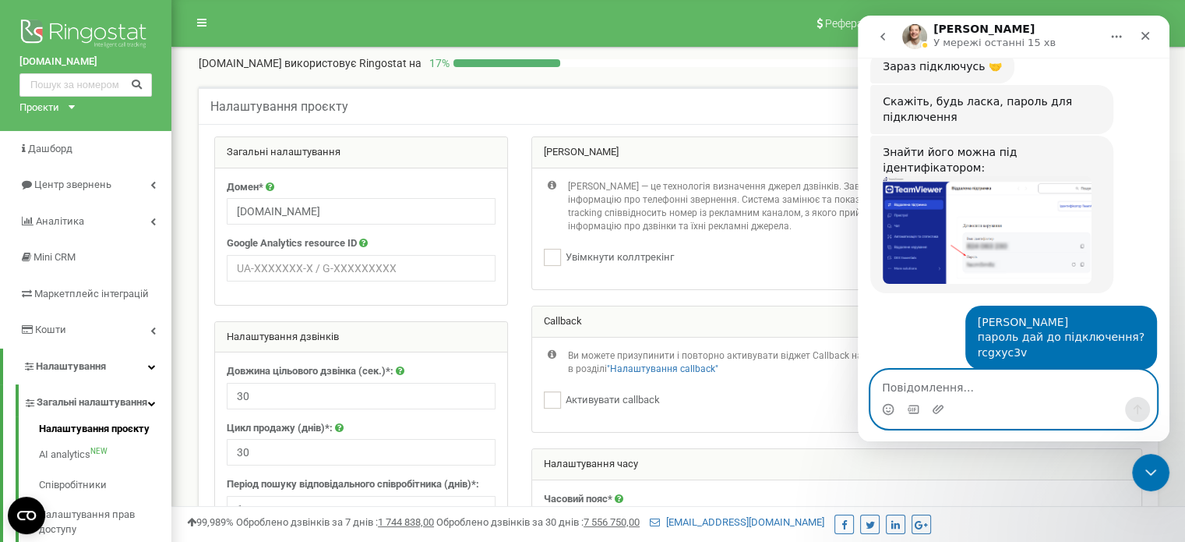
click at [942, 383] on textarea "Повідомлення..." at bounding box center [1013, 383] width 285 height 26
type textarea "вдалось?"
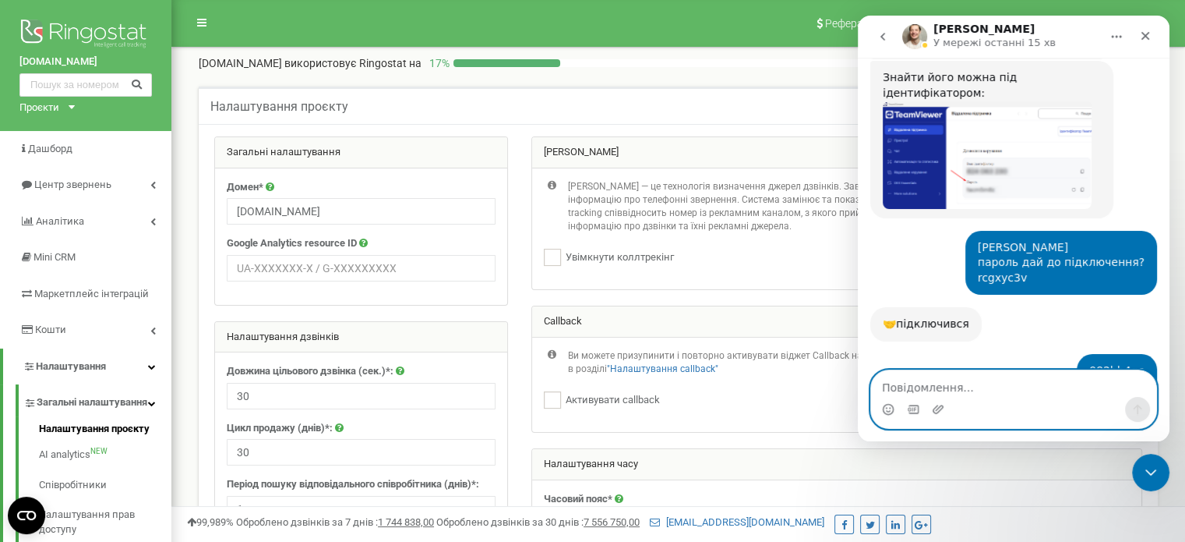
scroll to position [2785, 0]
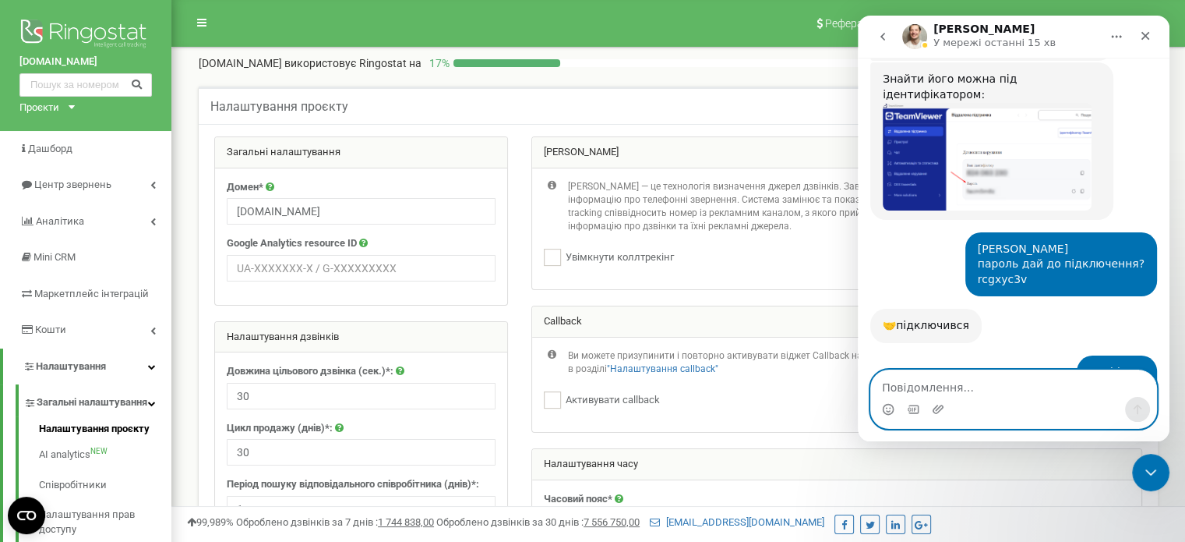
click at [971, 389] on textarea "Повідомлення..." at bounding box center [1013, 383] width 285 height 26
click at [884, 393] on textarea "Повідомлення..." at bounding box center [1013, 383] width 285 height 26
type textarea "що птрібно?"
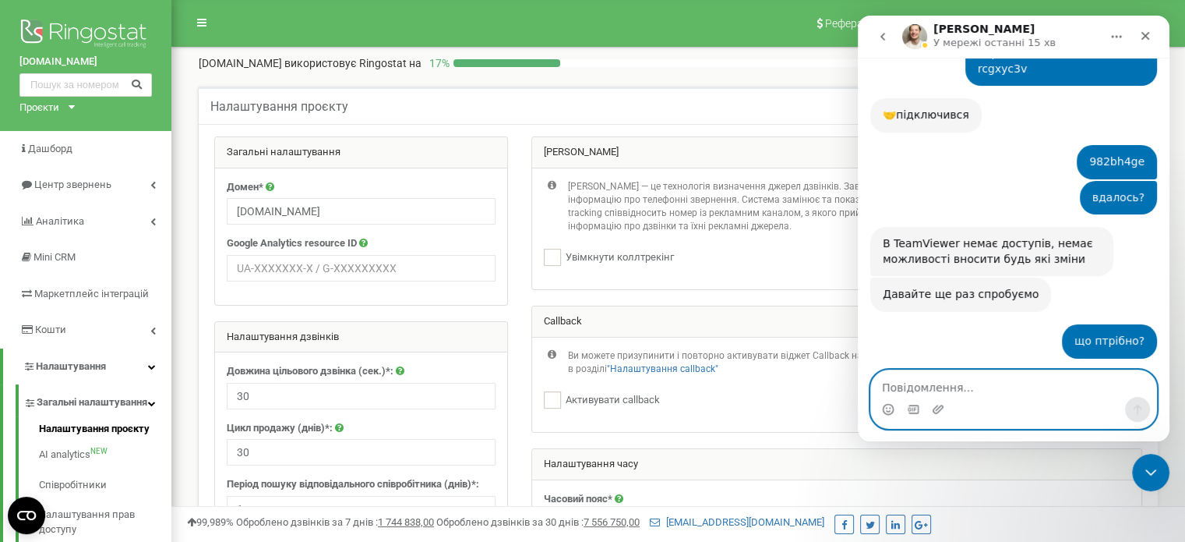
scroll to position [2997, 0]
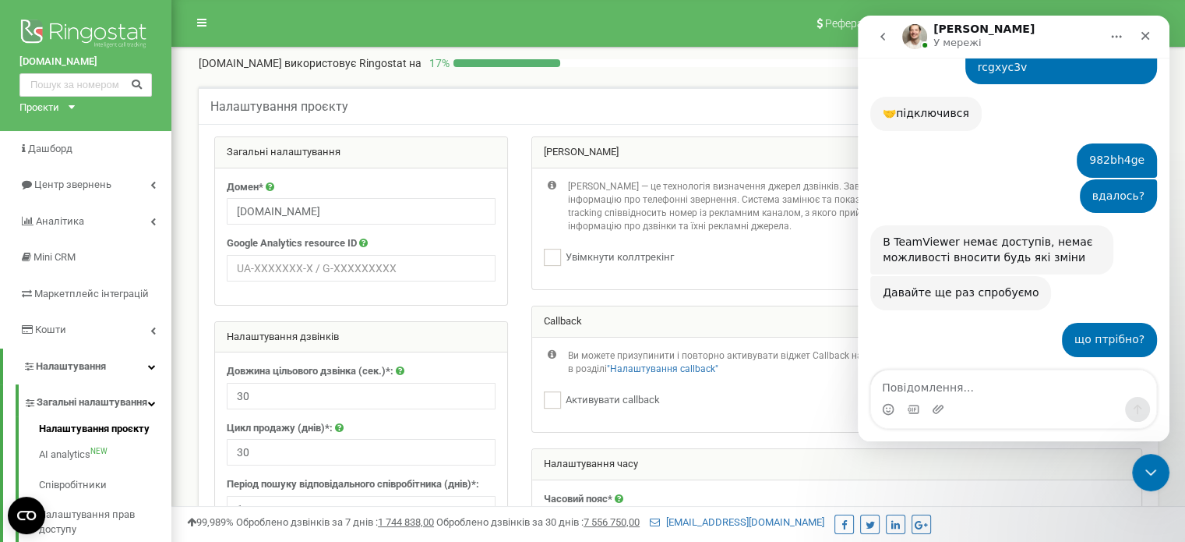
drag, startPoint x: 1032, startPoint y: 270, endPoint x: 1096, endPoint y: 312, distance: 75.9
click at [1096, 469] on li "Там у розділах Accessibility (Спеціальні можливості) і Screen Recording (Запис …" at bounding box center [998, 505] width 206 height 72
drag, startPoint x: 978, startPoint y: 326, endPoint x: 892, endPoint y: 202, distance: 151.3
click at [892, 379] on ol "На Mac потрібно зайти у System Preferences (Системні налаштування) → Security &…" at bounding box center [992, 461] width 218 height 164
copy ol "На Mac потрібно зайти у System Preferences (Системні налаштування) → Security &…"
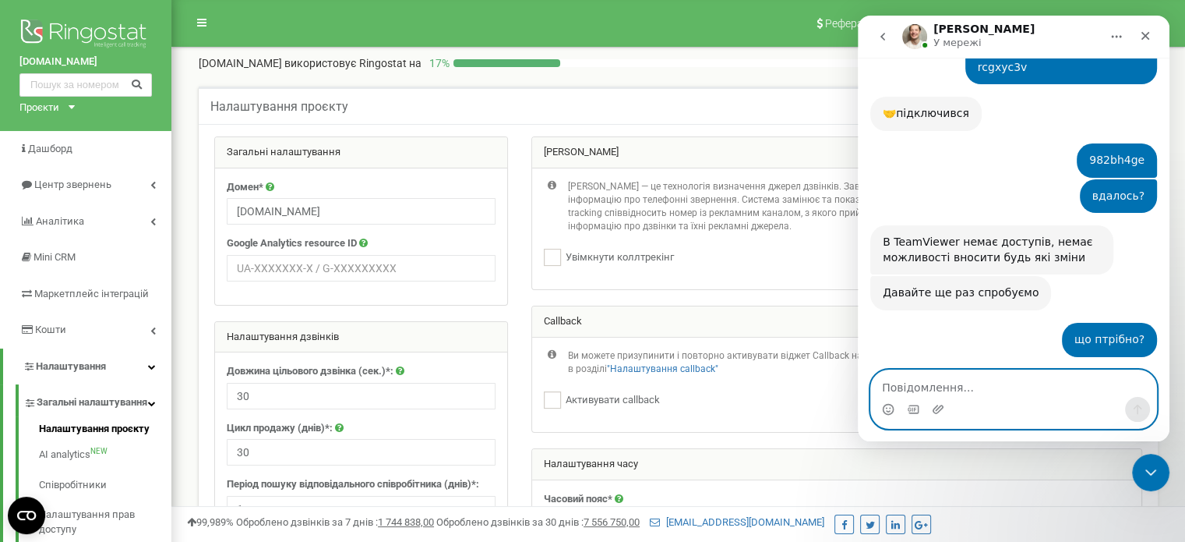
click at [923, 395] on textarea "Повідомлення..." at bounding box center [1013, 383] width 285 height 26
paste textarea "d74u6d9v"
type textarea "d74u6d9v"
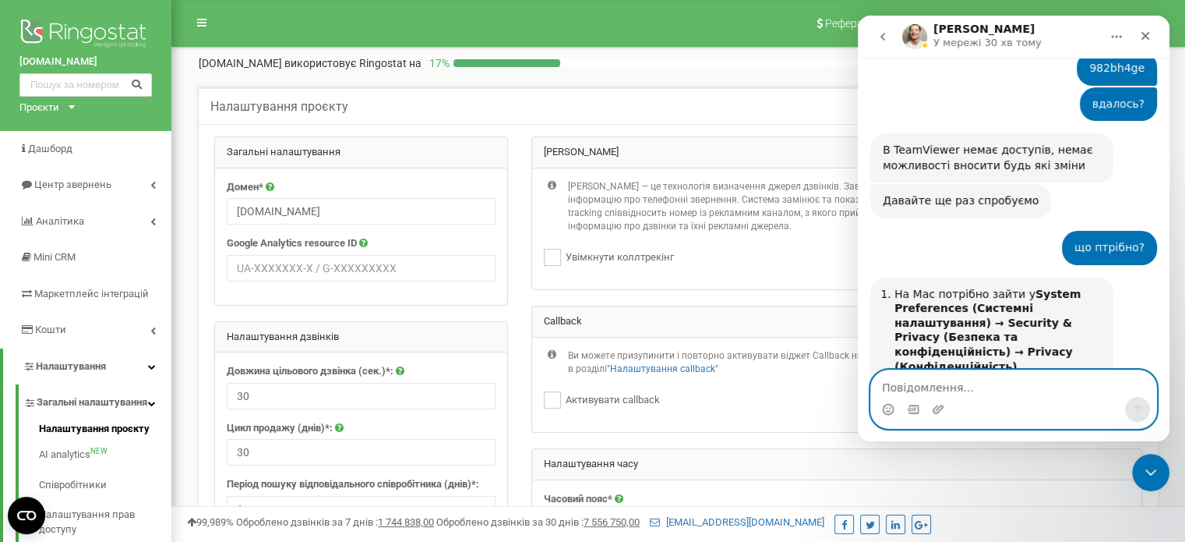
scroll to position [3090, 0]
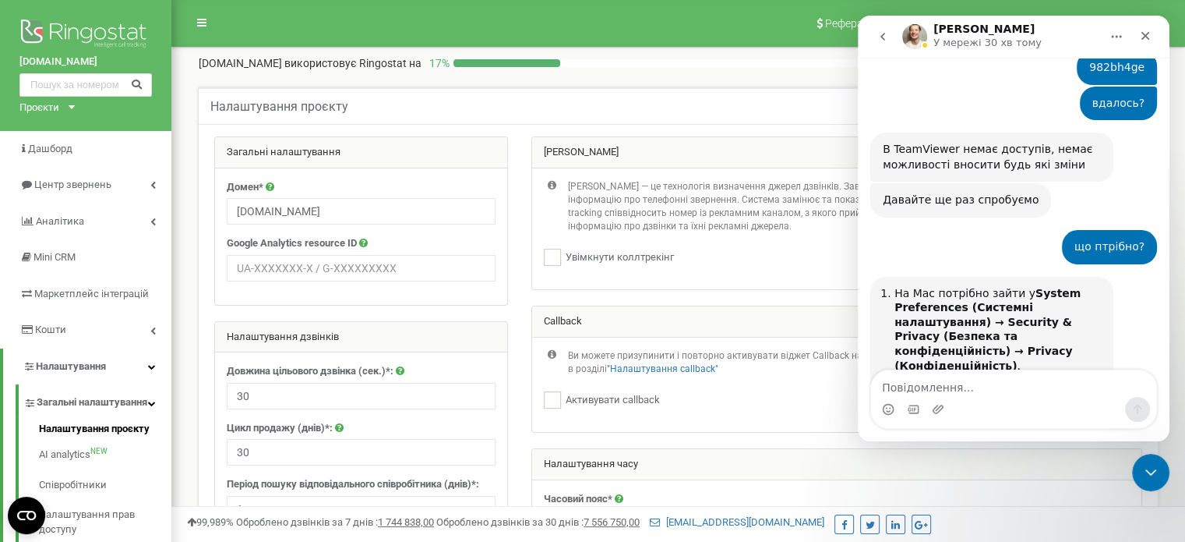
click at [639, 48] on div "lean.org.ua використовує Ringostat на 17 % Детальніше" at bounding box center [678, 59] width 990 height 23
click at [895, 44] on button "go back" at bounding box center [883, 37] width 30 height 30
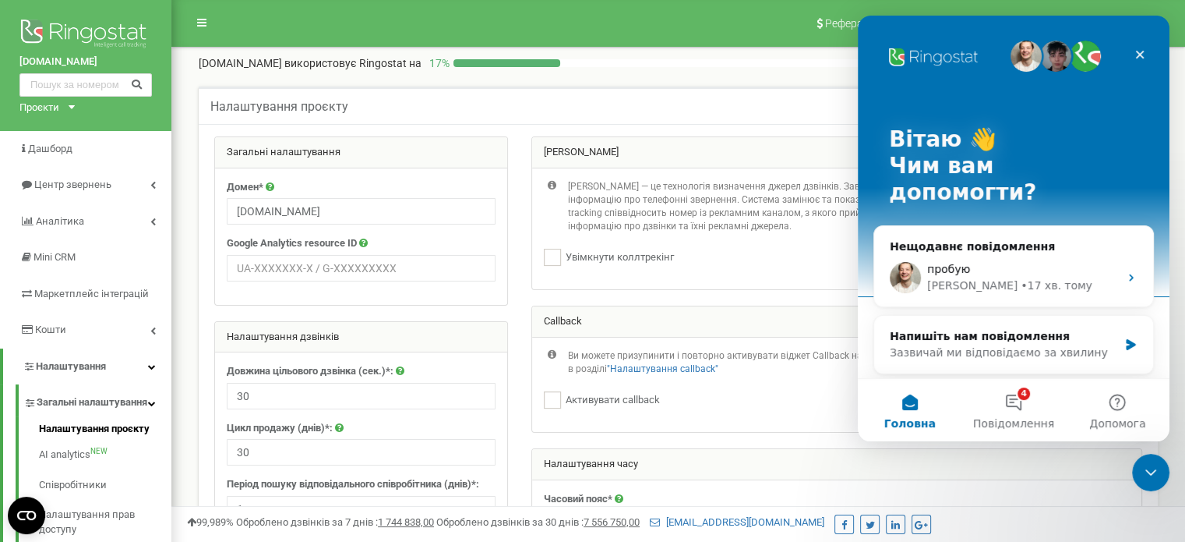
scroll to position [0, 0]
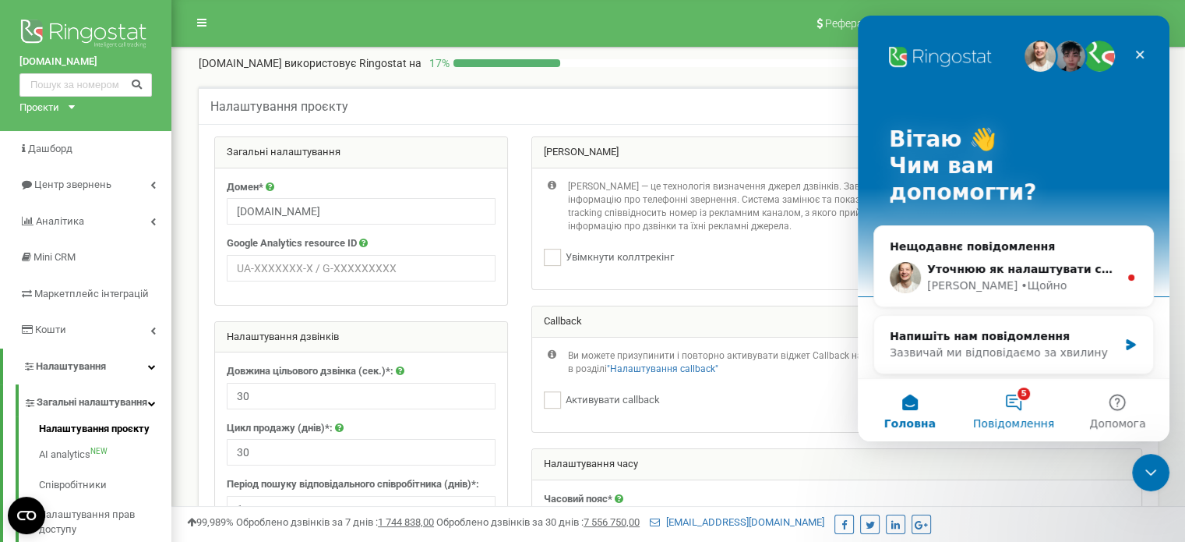
click at [1026, 415] on button "5 Повідомлення" at bounding box center [1014, 410] width 104 height 62
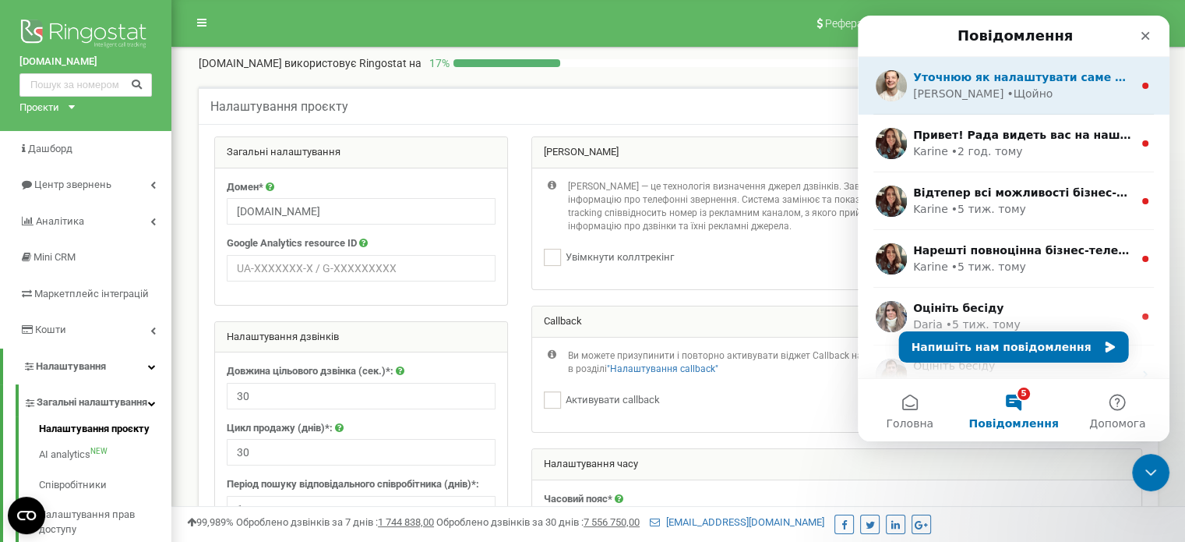
click at [1057, 91] on div "Vladyslav • Щойно" at bounding box center [1023, 94] width 220 height 16
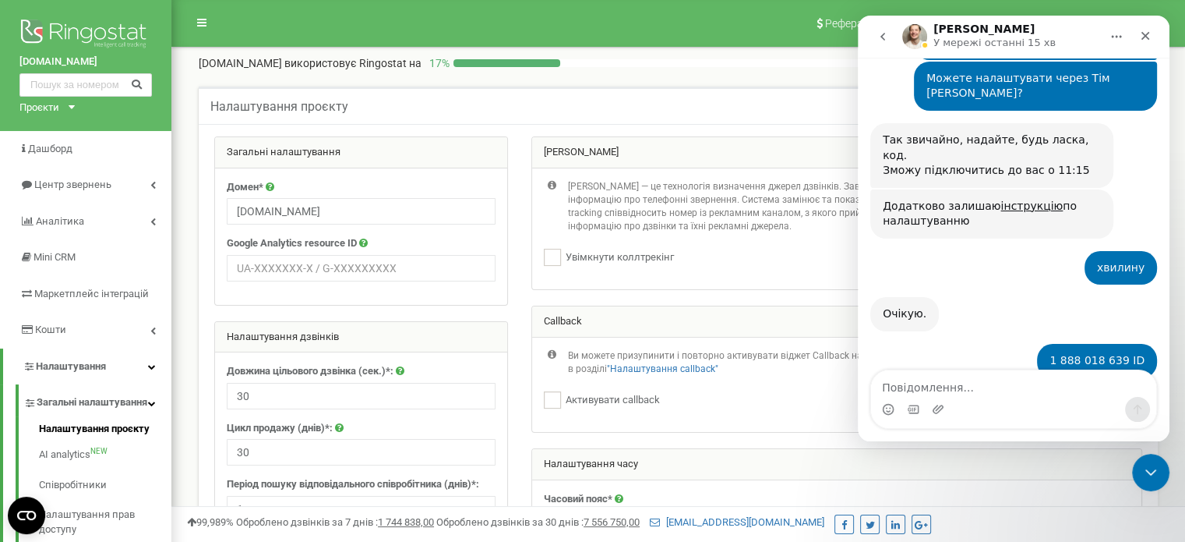
scroll to position [3197, 0]
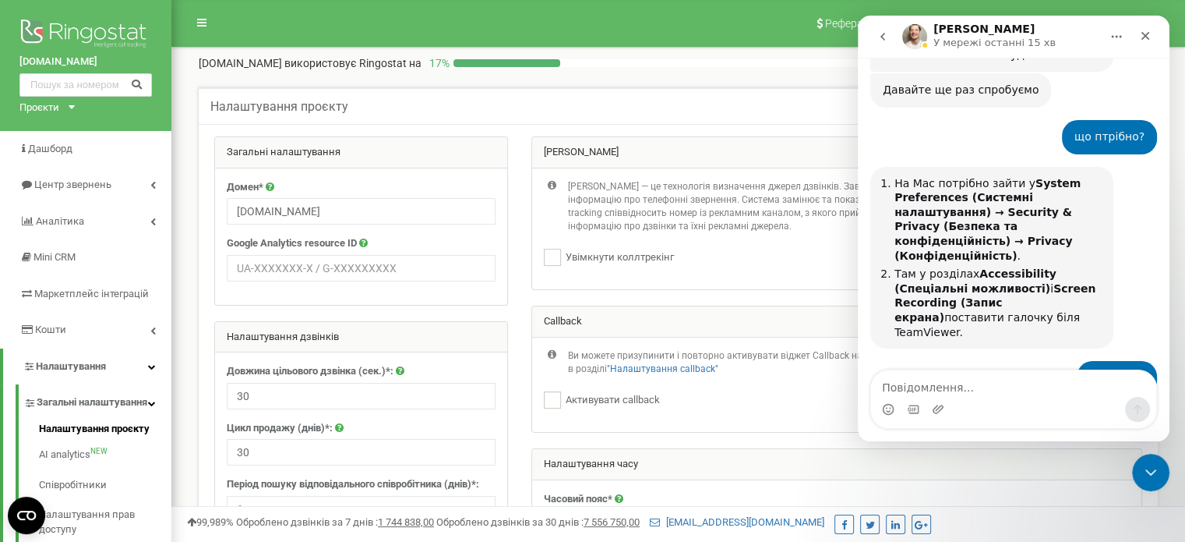
click at [883, 36] on icon "go back" at bounding box center [883, 36] width 12 height 12
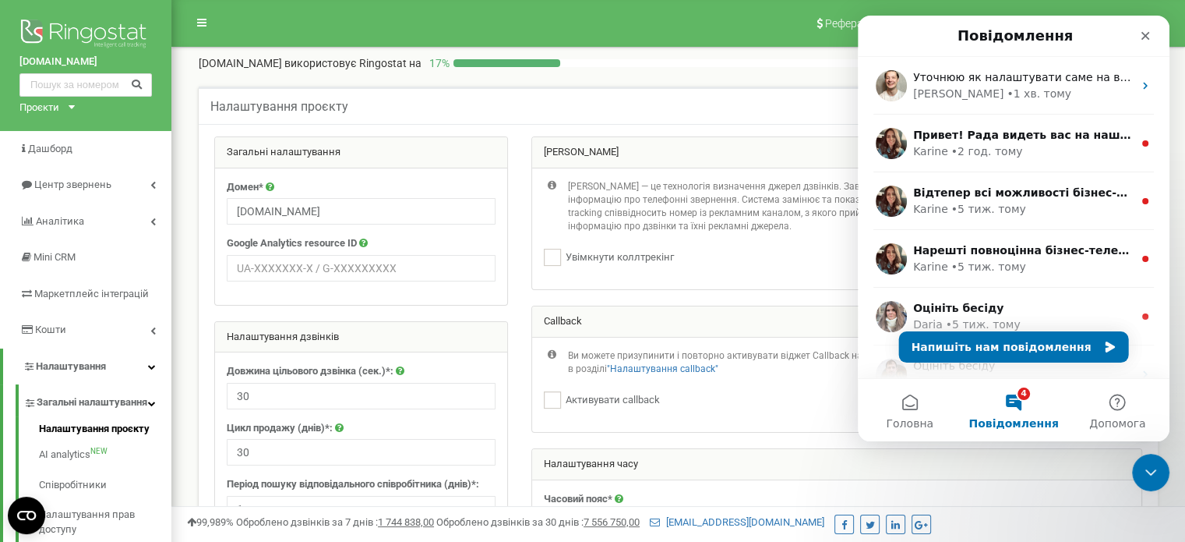
click at [787, 62] on div at bounding box center [768, 63] width 628 height 8
click at [1021, 418] on span "Повідомлення" at bounding box center [1014, 423] width 90 height 11
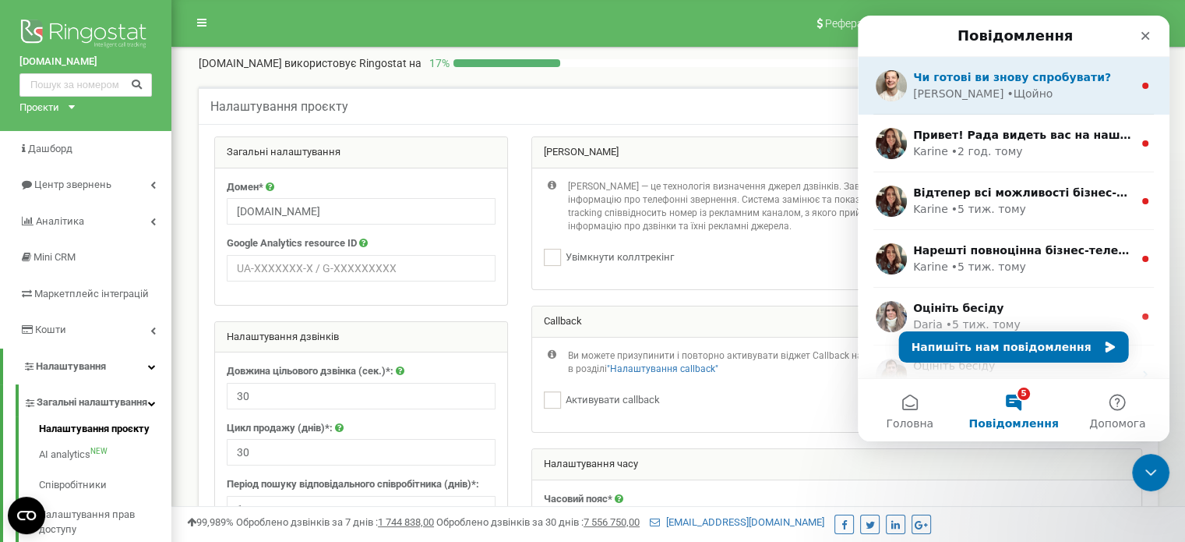
click at [1073, 90] on div "Vladyslav • Щойно" at bounding box center [1023, 94] width 220 height 16
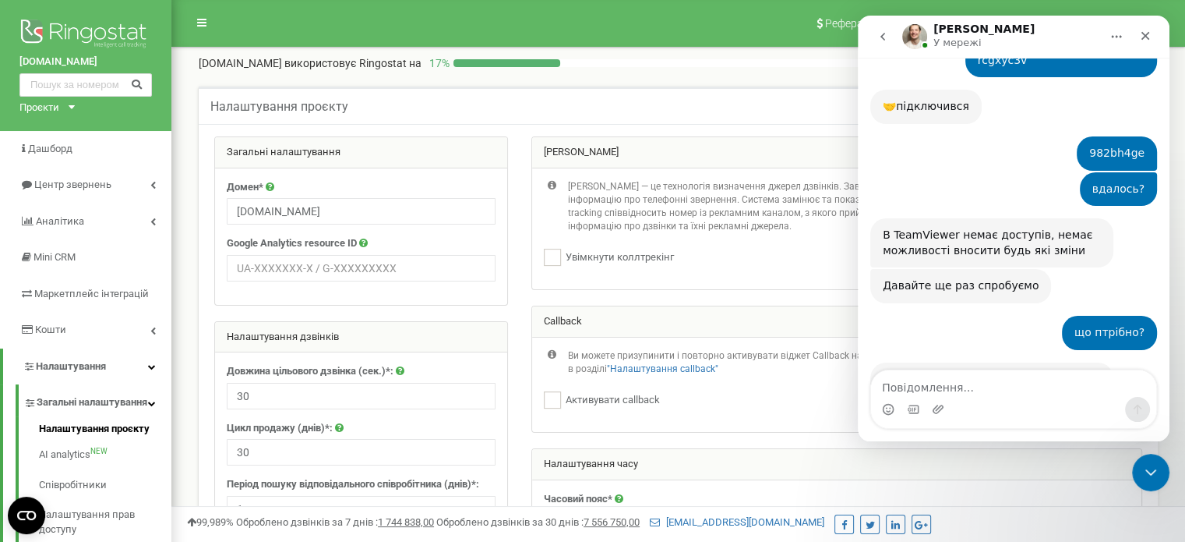
scroll to position [3232, 0]
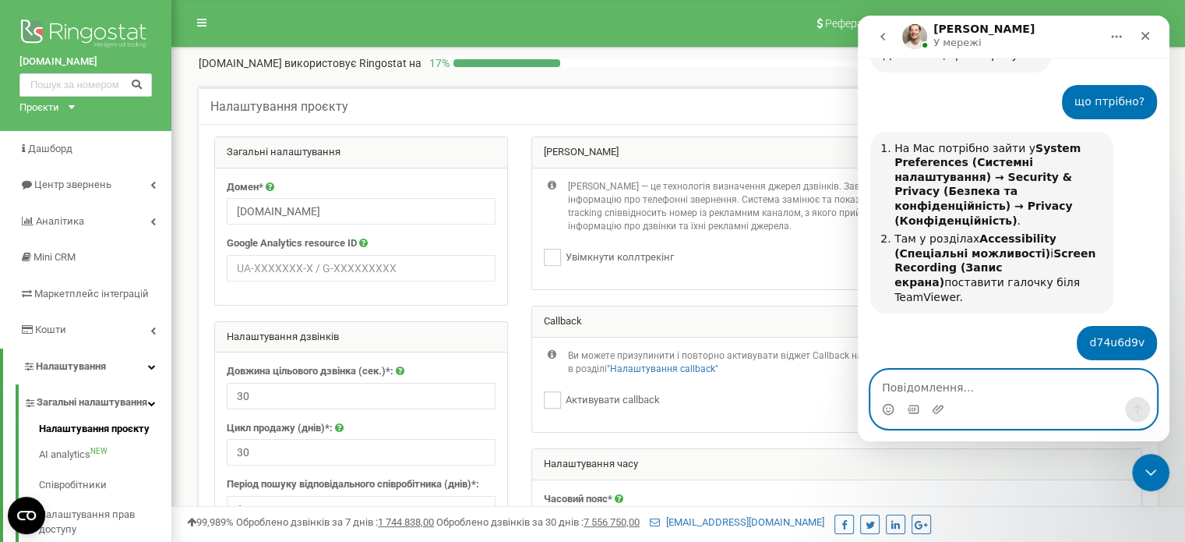
paste textarea "tm8sia1a"
type textarea "tm8sia1a"
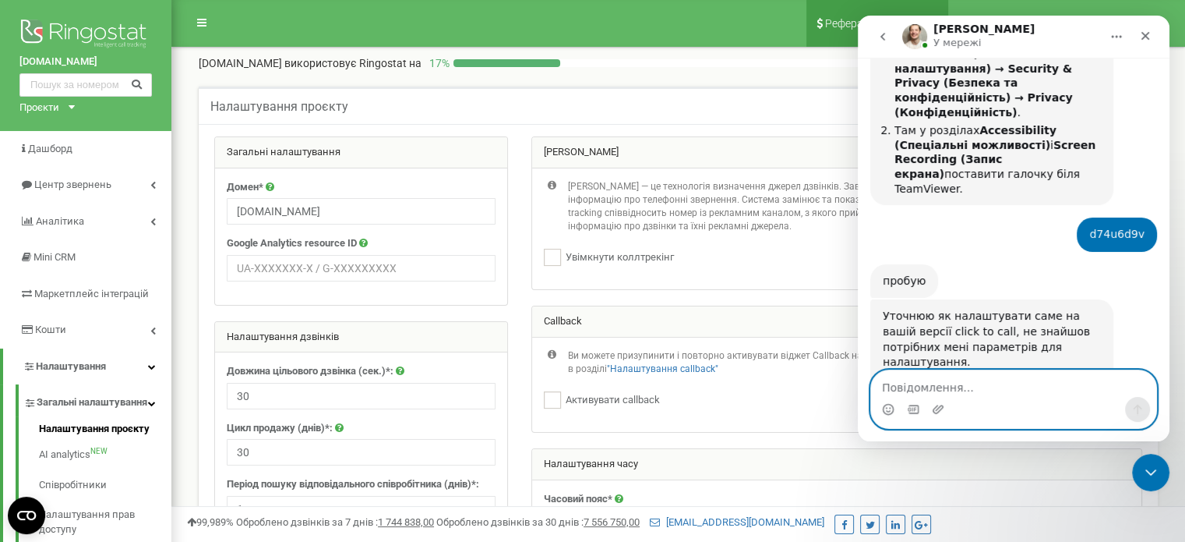
scroll to position [3391, 0]
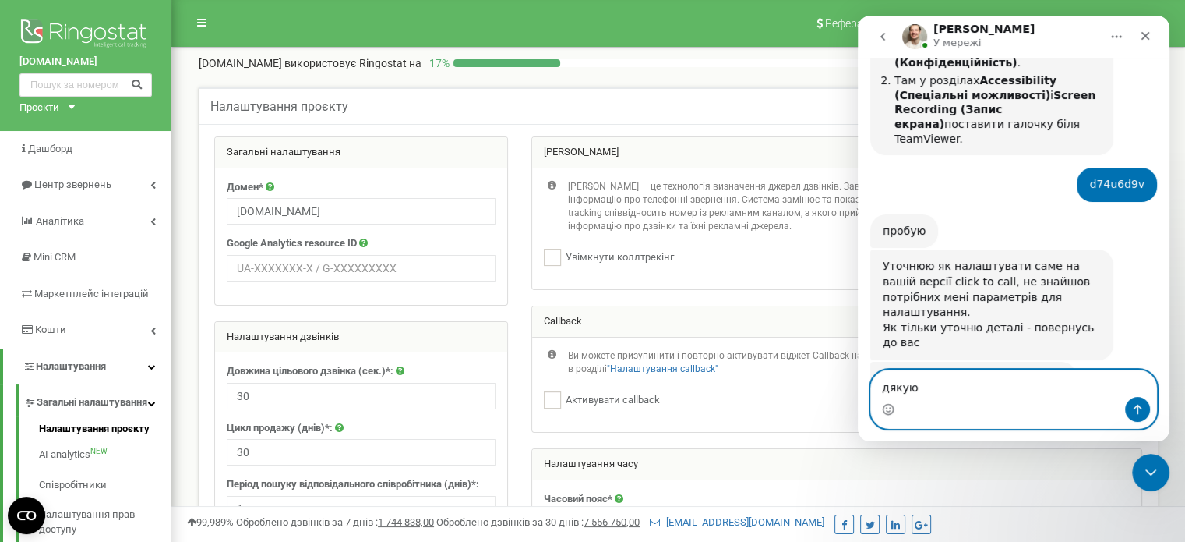
type textarea "дякую"
click at [1138, 409] on icon "Надіслати повідомлення…" at bounding box center [1138, 409] width 9 height 10
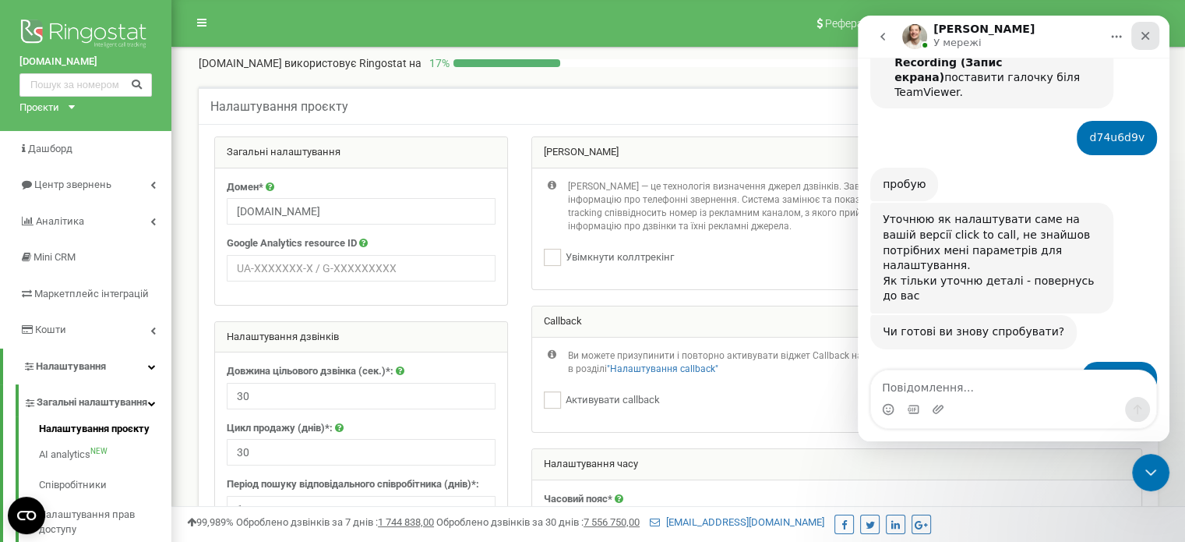
click at [1145, 35] on icon "Закрити" at bounding box center [1146, 36] width 9 height 9
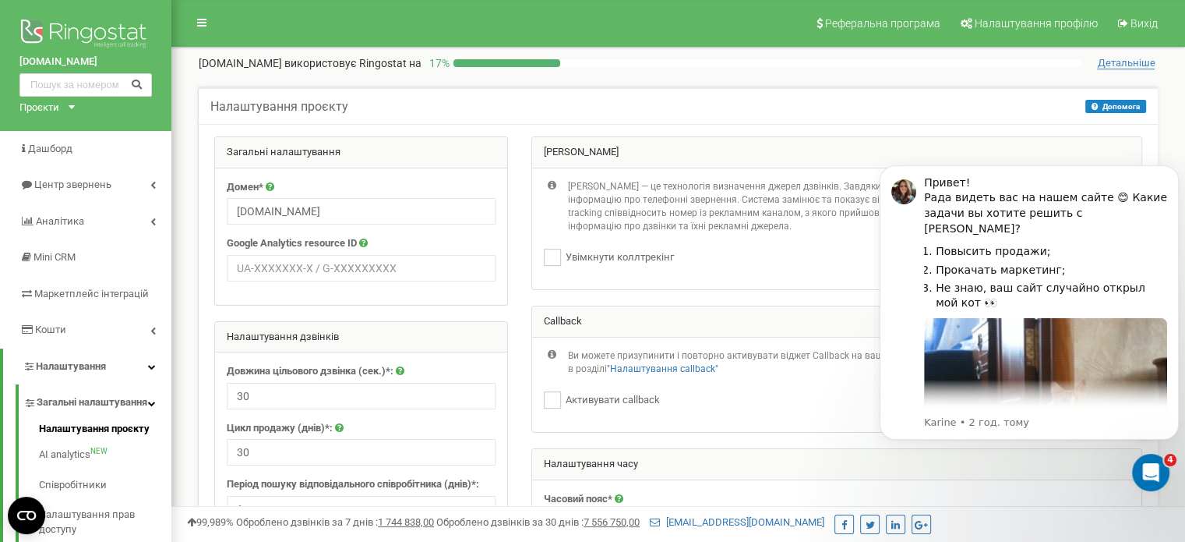
scroll to position [4565, 0]
